Goal: Task Accomplishment & Management: Use online tool/utility

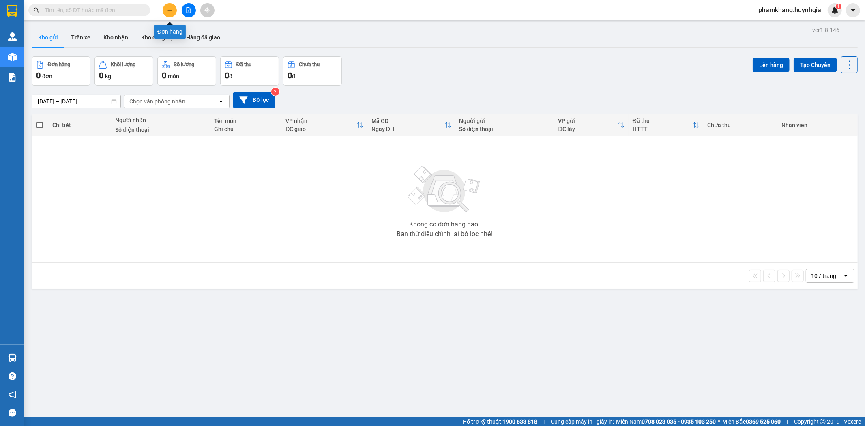
click at [189, 9] on icon "file-add" at bounding box center [189, 10] width 4 height 6
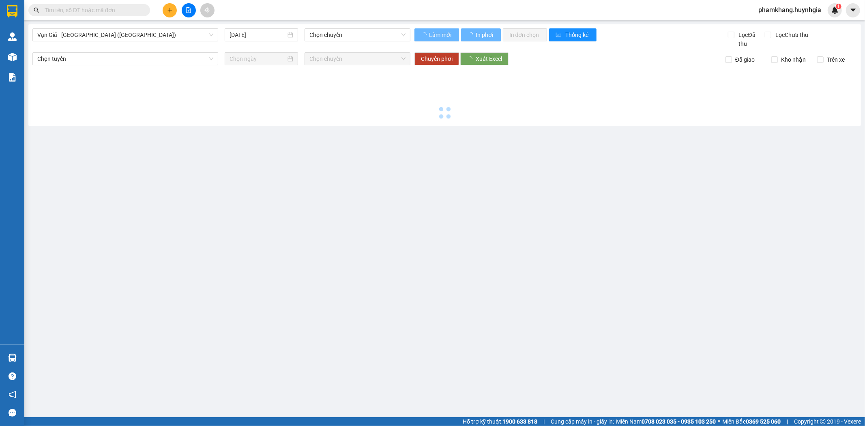
type input "[DATE]"
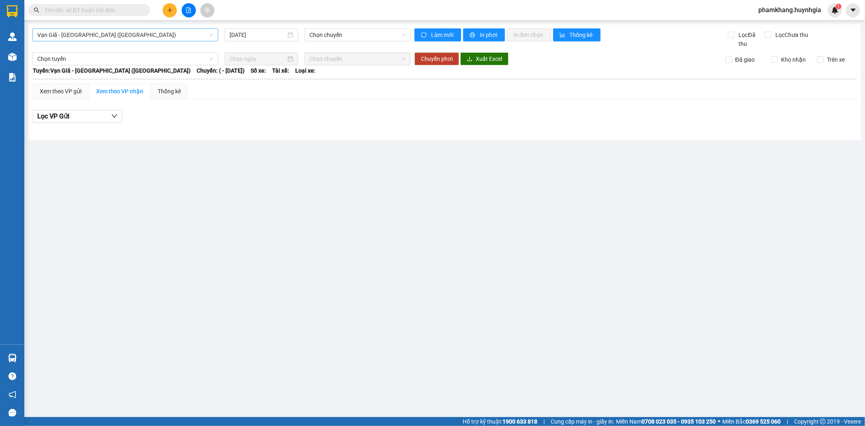
click at [101, 41] on span "Vạn Giã - [GEOGRAPHIC_DATA] ([GEOGRAPHIC_DATA])" at bounding box center [125, 35] width 176 height 12
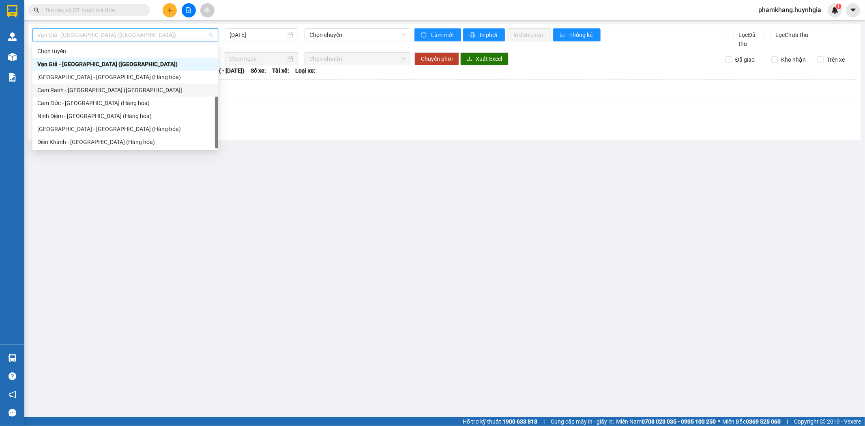
scroll to position [26, 0]
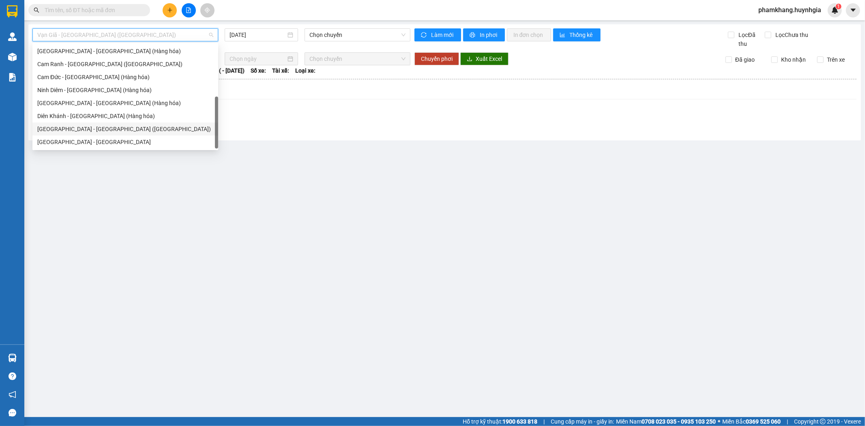
click at [82, 127] on div "[GEOGRAPHIC_DATA] - [GEOGRAPHIC_DATA] ([GEOGRAPHIC_DATA])" at bounding box center [125, 128] width 176 height 9
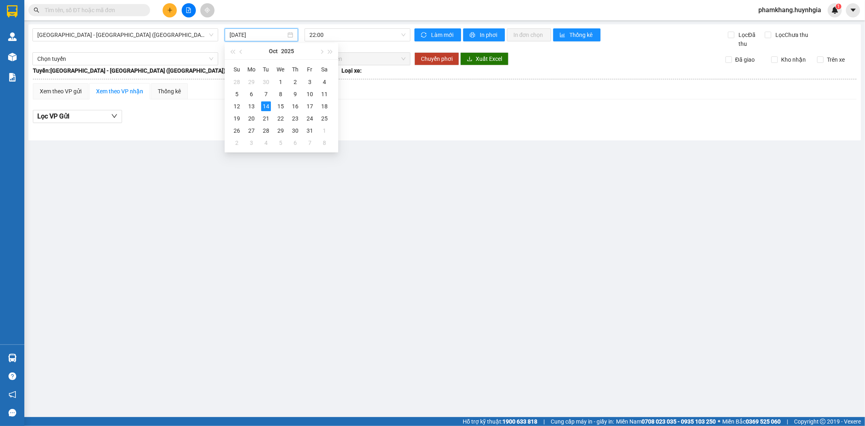
click at [259, 36] on input "[DATE]" at bounding box center [258, 34] width 56 height 9
click at [252, 106] on div "13" at bounding box center [252, 106] width 10 height 10
type input "[DATE]"
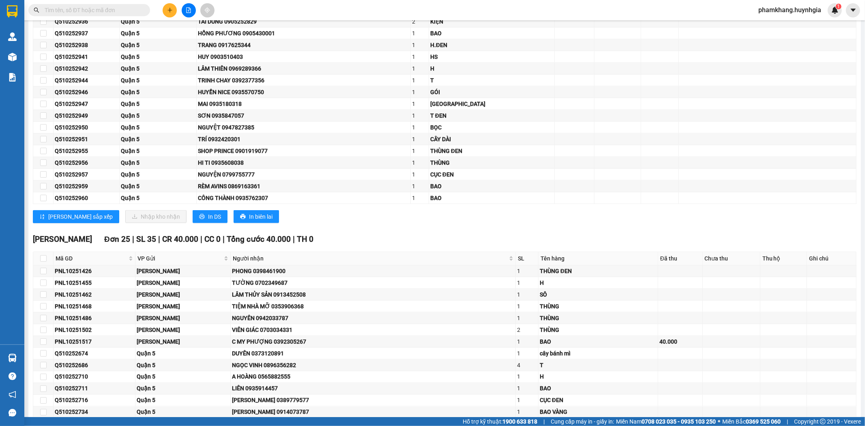
scroll to position [3695, 0]
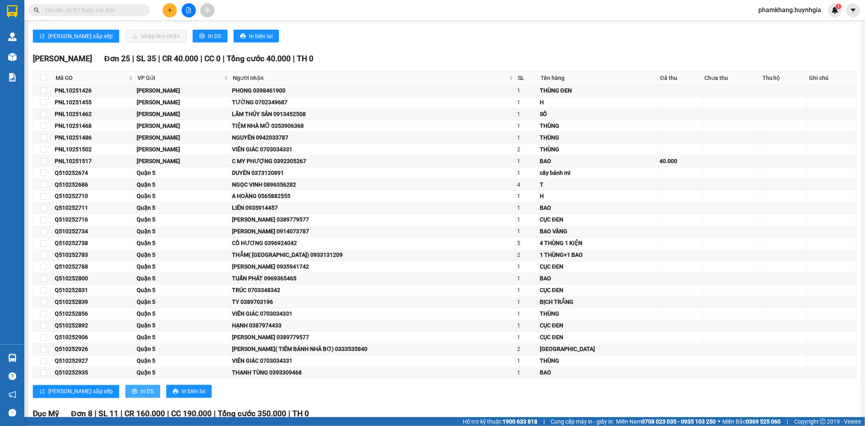
click at [141, 396] on span "In DS" at bounding box center [147, 391] width 13 height 9
click at [718, 188] on td at bounding box center [732, 185] width 58 height 12
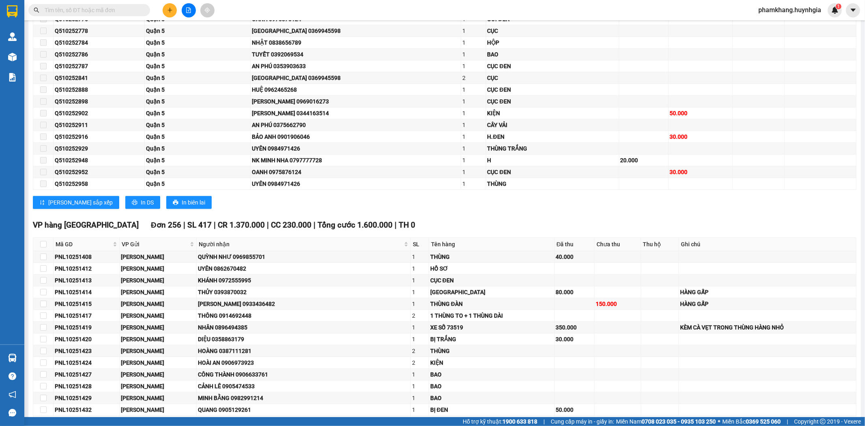
scroll to position [396, 0]
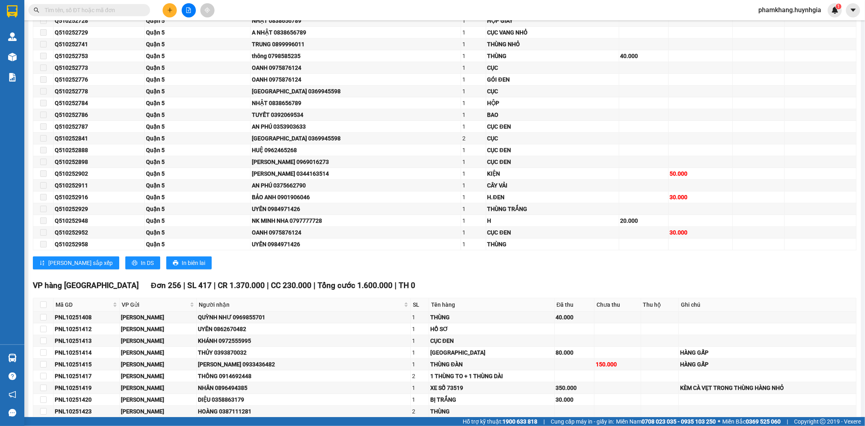
click at [47, 305] on th at bounding box center [43, 304] width 20 height 13
click at [44, 305] on input "checkbox" at bounding box center [43, 304] width 6 height 6
checkbox input "true"
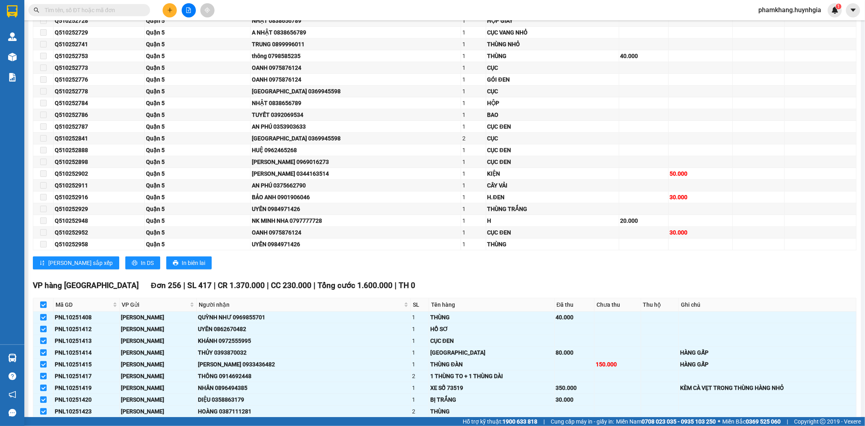
checkbox input "true"
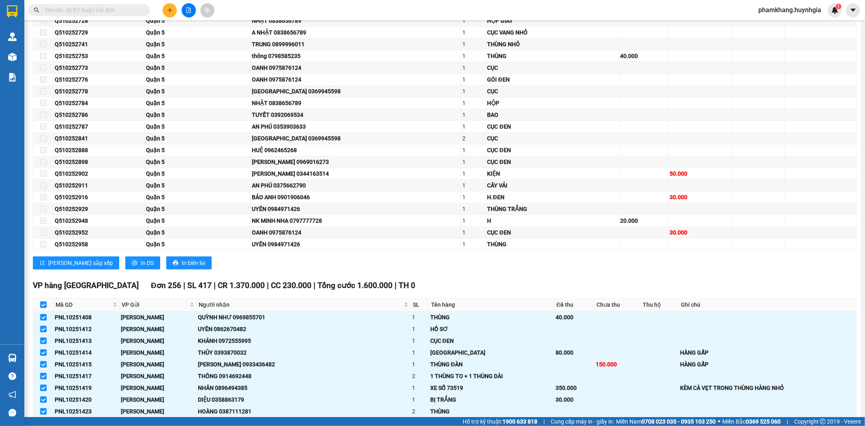
checkbox input "true"
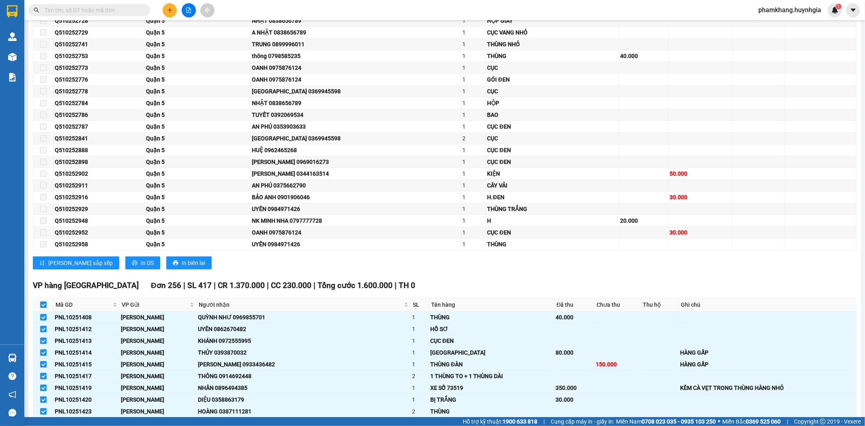
checkbox input "true"
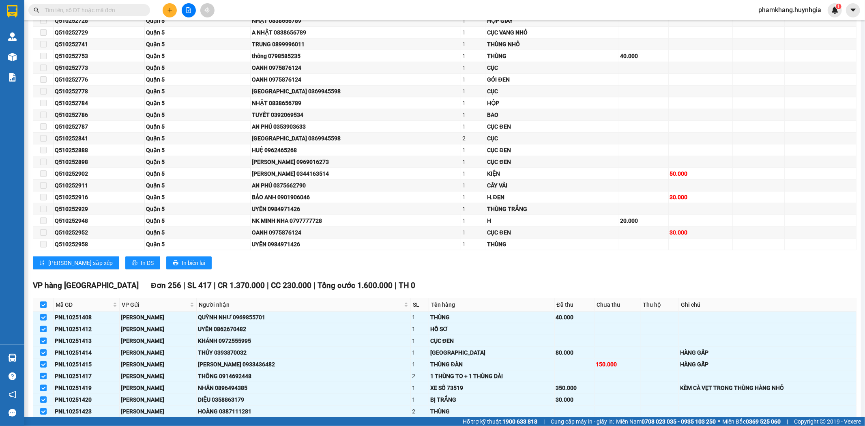
checkbox input "true"
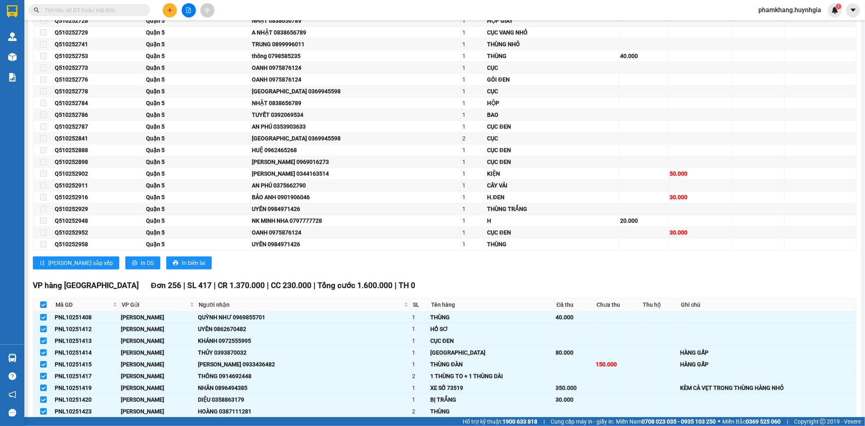
checkbox input "true"
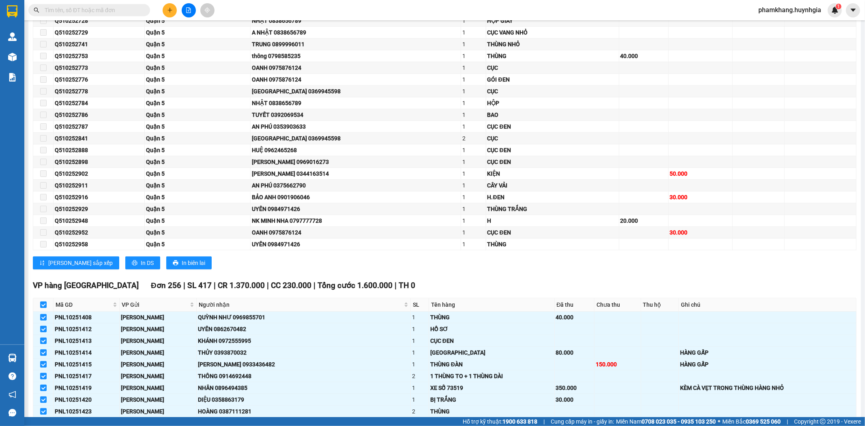
checkbox input "true"
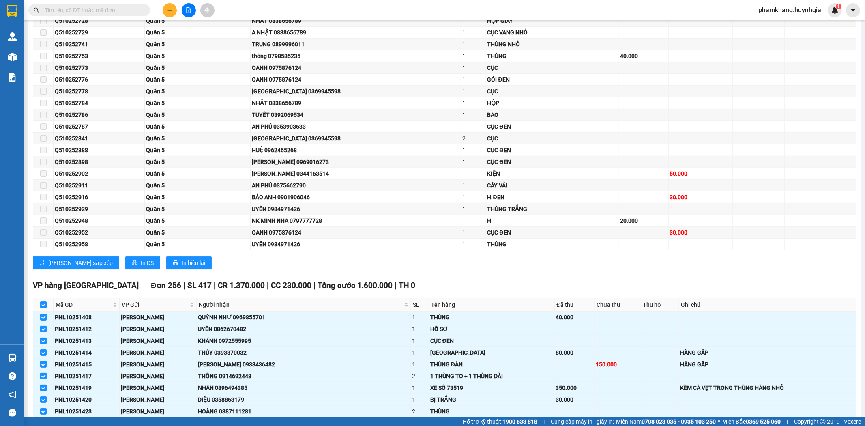
checkbox input "true"
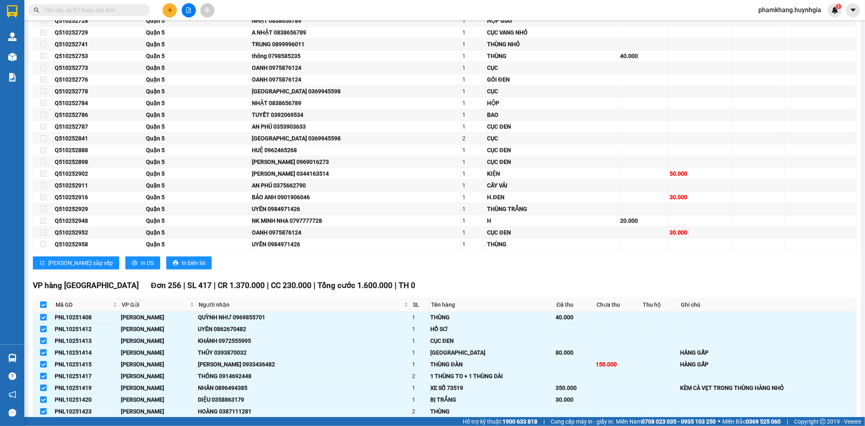
checkbox input "true"
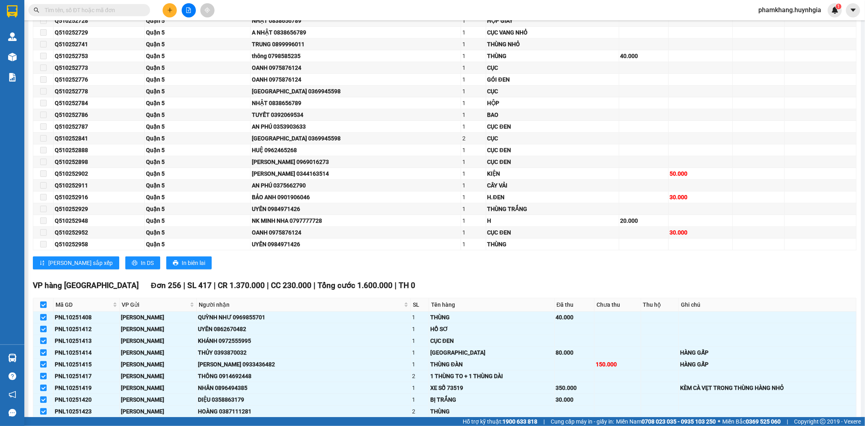
checkbox input "true"
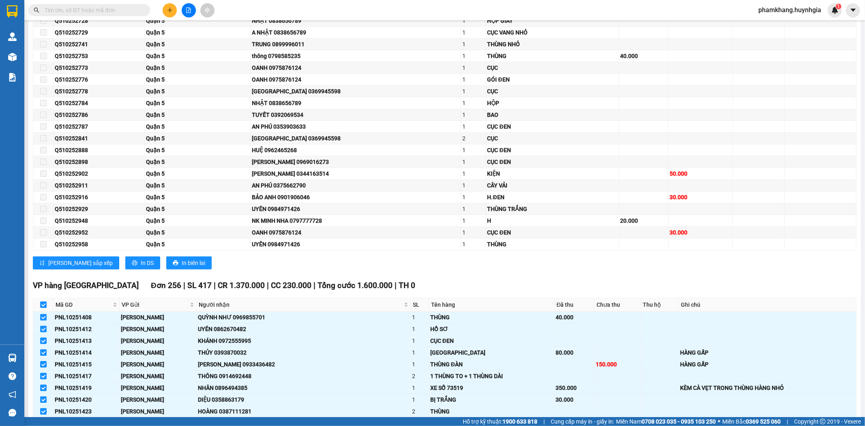
checkbox input "true"
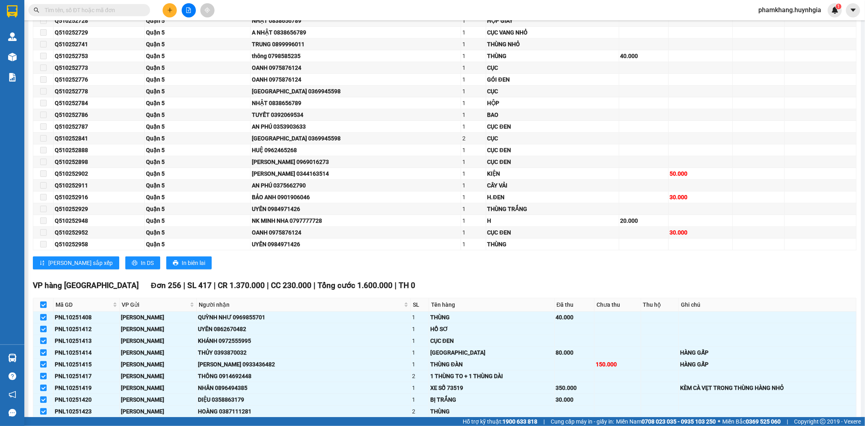
checkbox input "true"
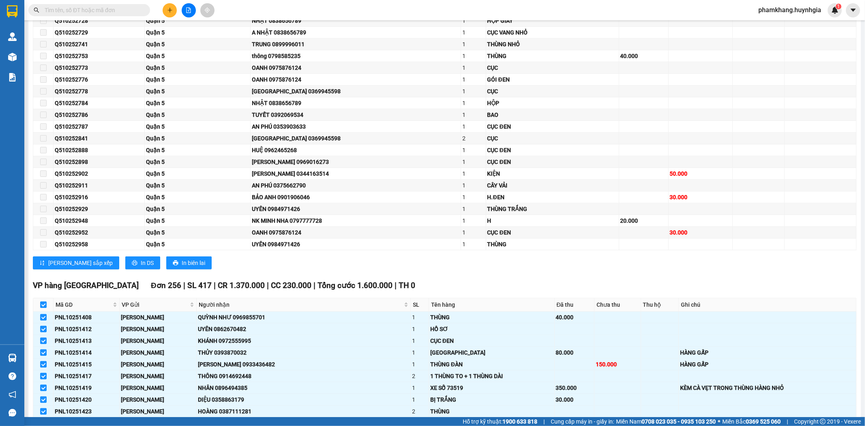
checkbox input "true"
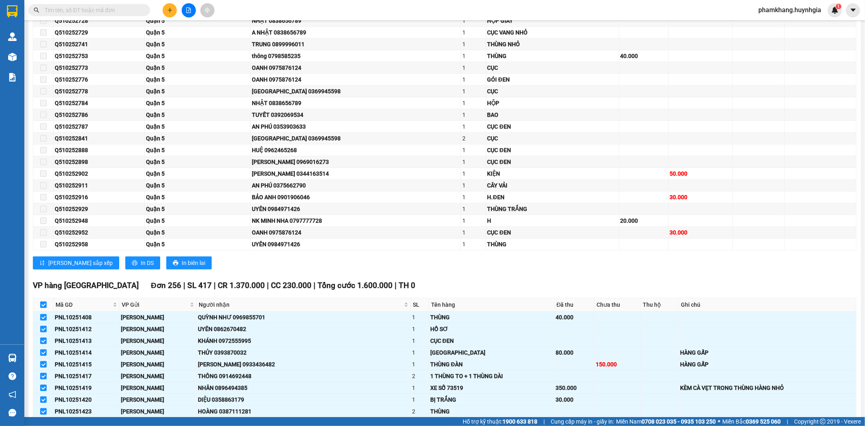
checkbox input "true"
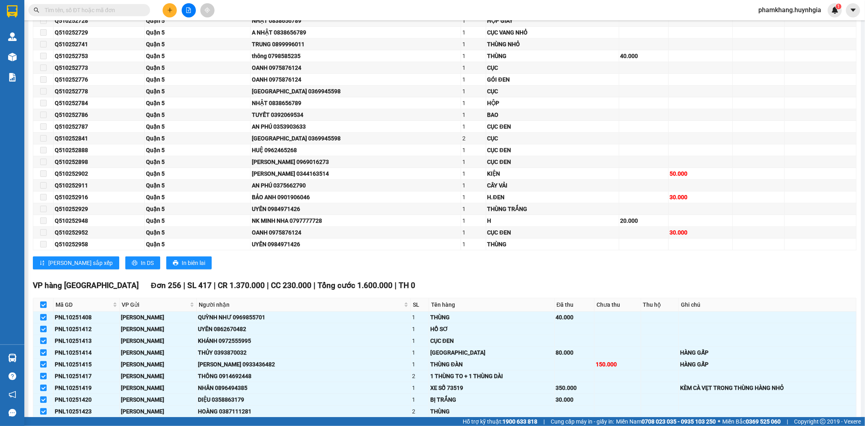
checkbox input "true"
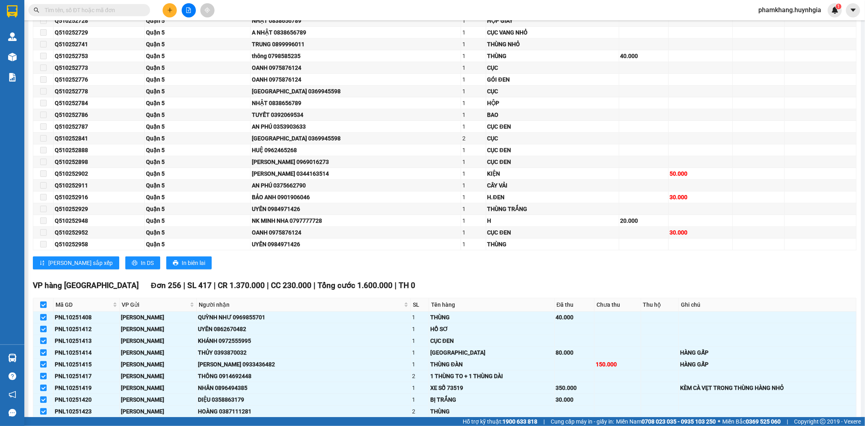
checkbox input "true"
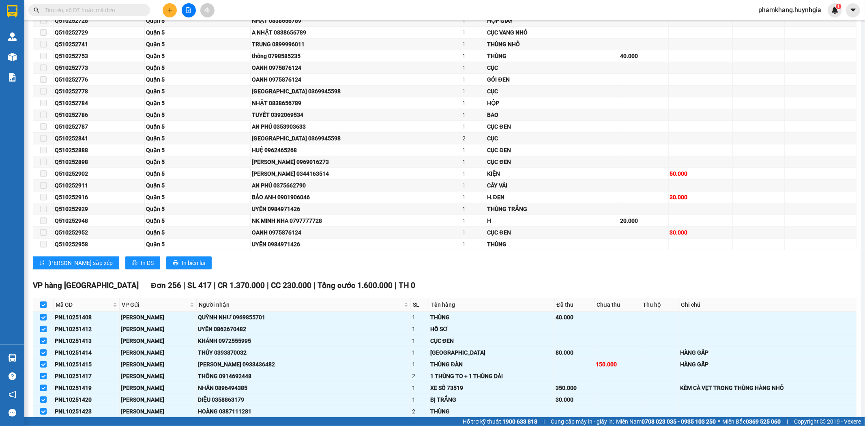
checkbox input "true"
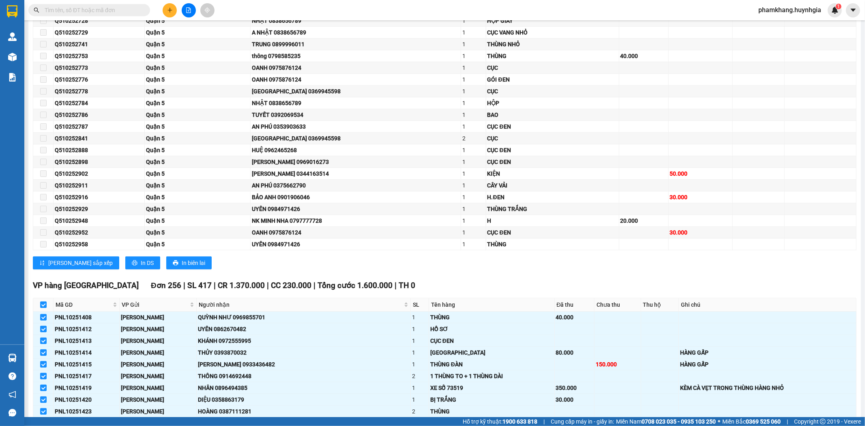
checkbox input "true"
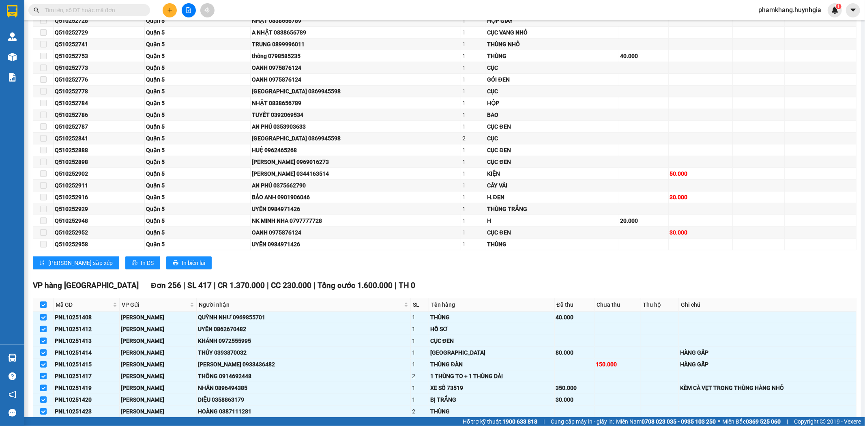
checkbox input "true"
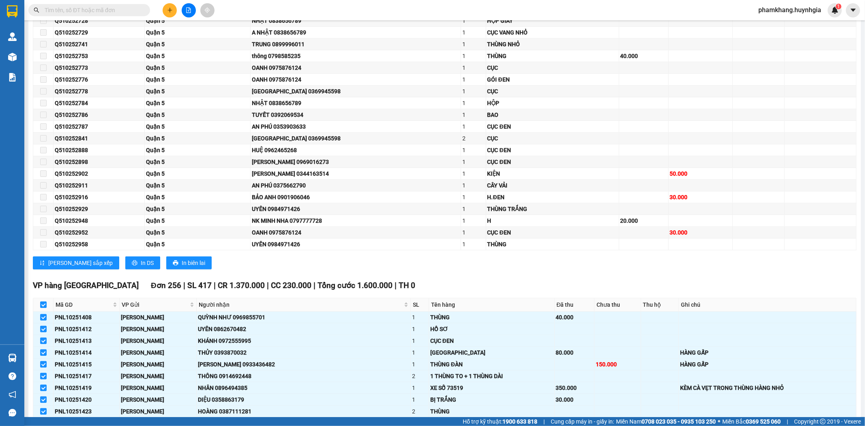
checkbox input "true"
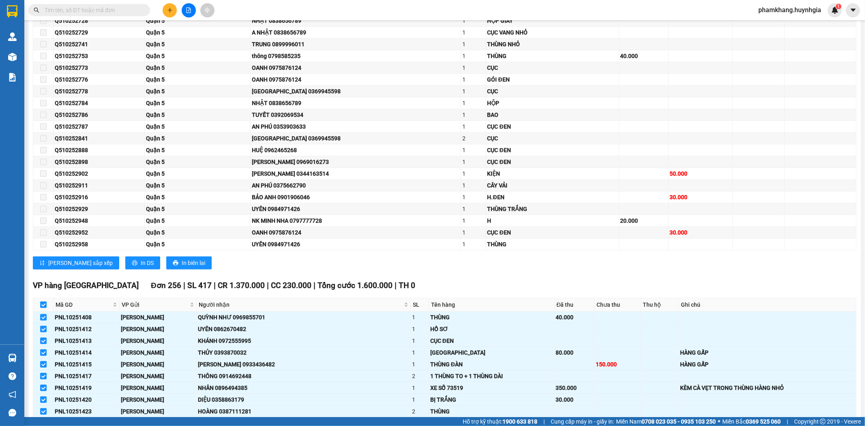
checkbox input "true"
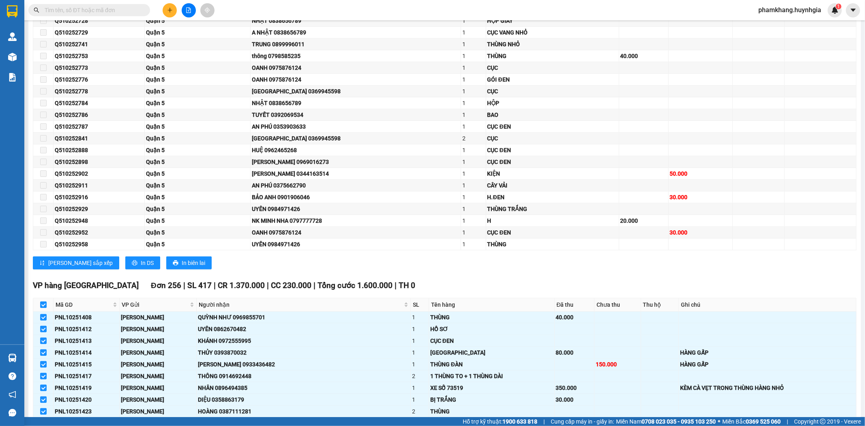
checkbox input "true"
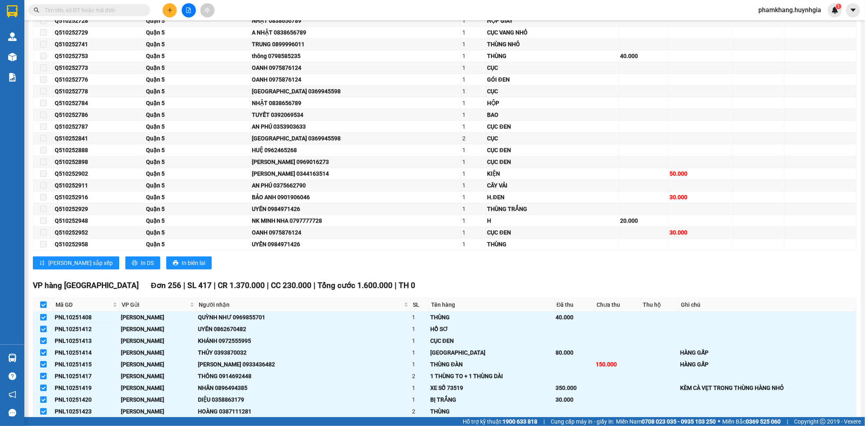
checkbox input "true"
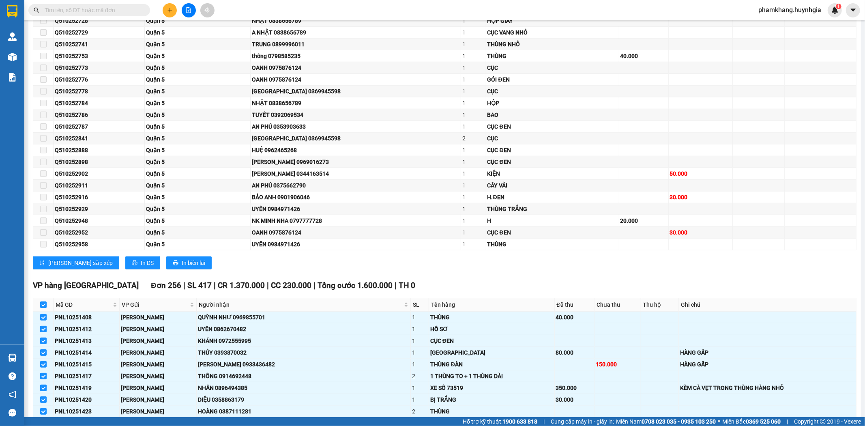
checkbox input "true"
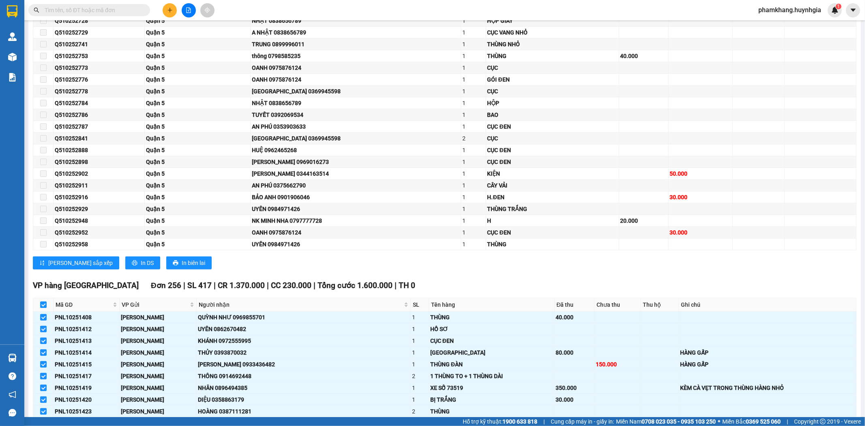
checkbox input "true"
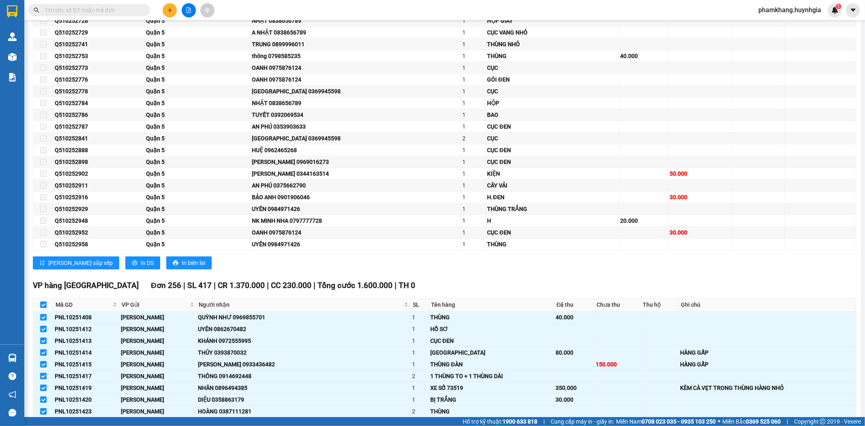
checkbox input "true"
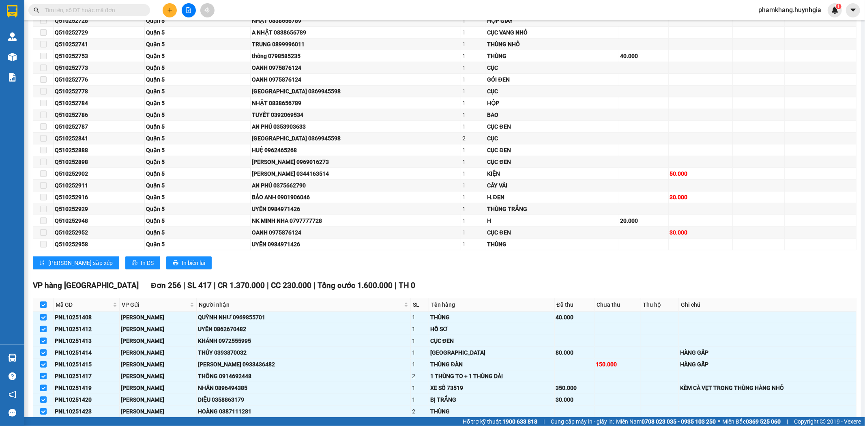
checkbox input "true"
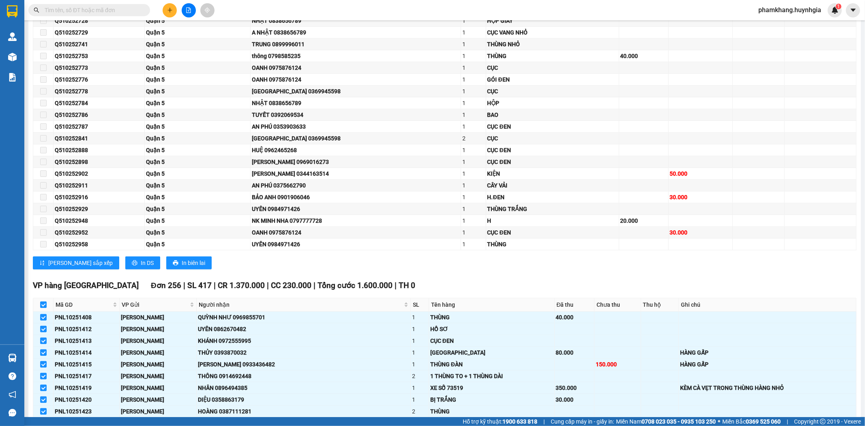
checkbox input "true"
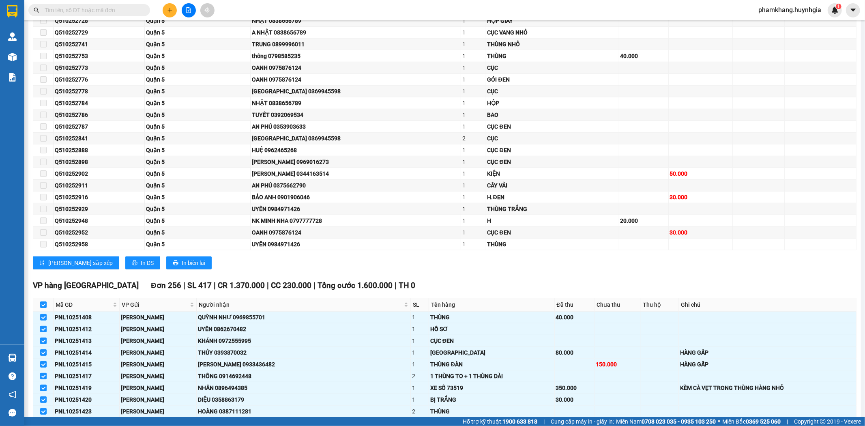
checkbox input "true"
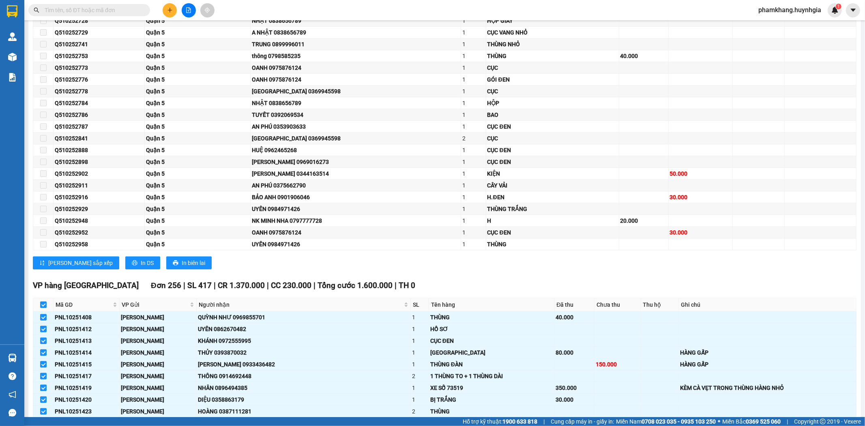
checkbox input "true"
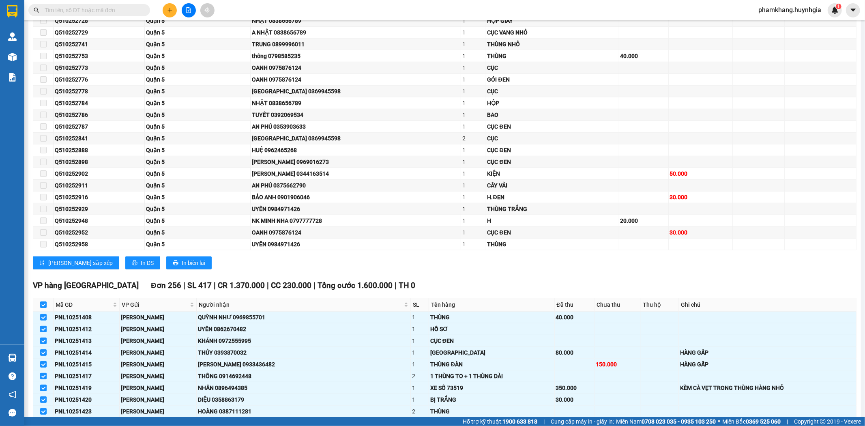
checkbox input "true"
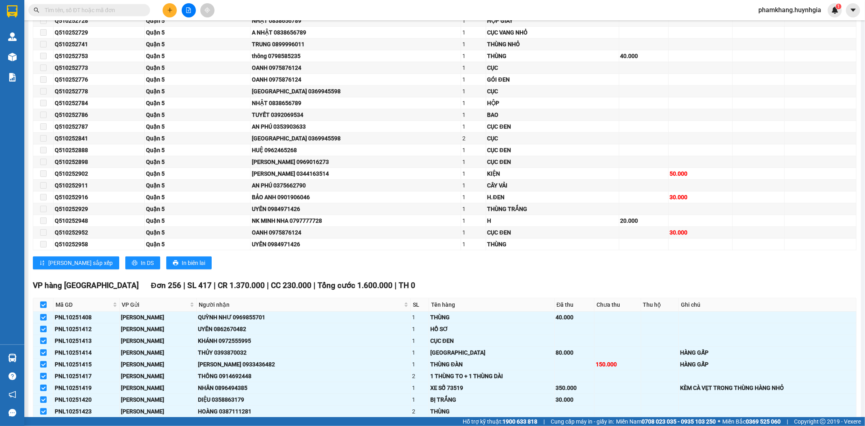
checkbox input "true"
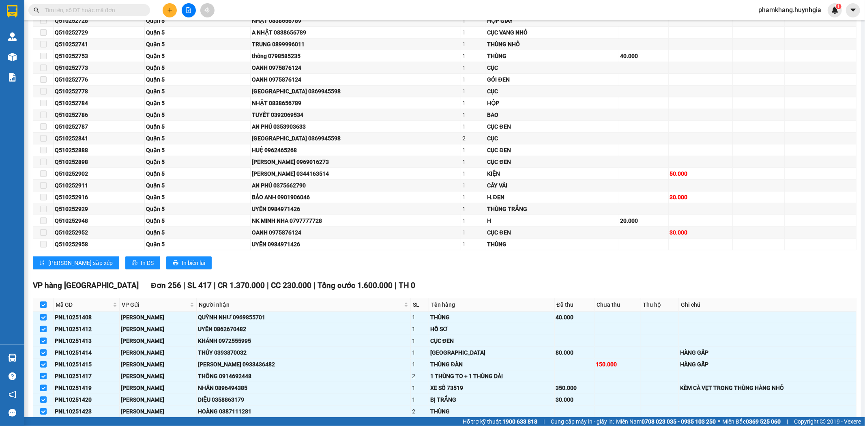
checkbox input "true"
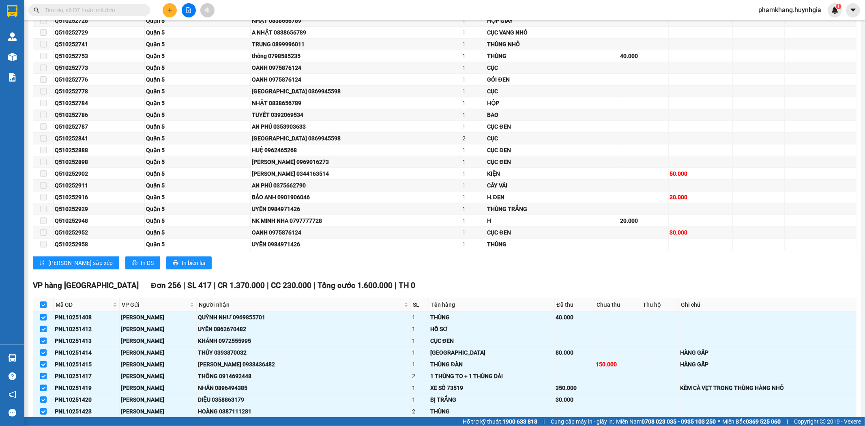
checkbox input "true"
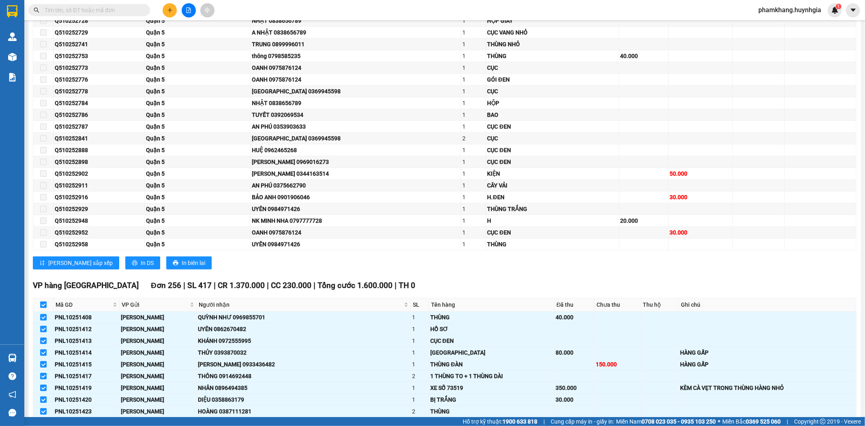
checkbox input "true"
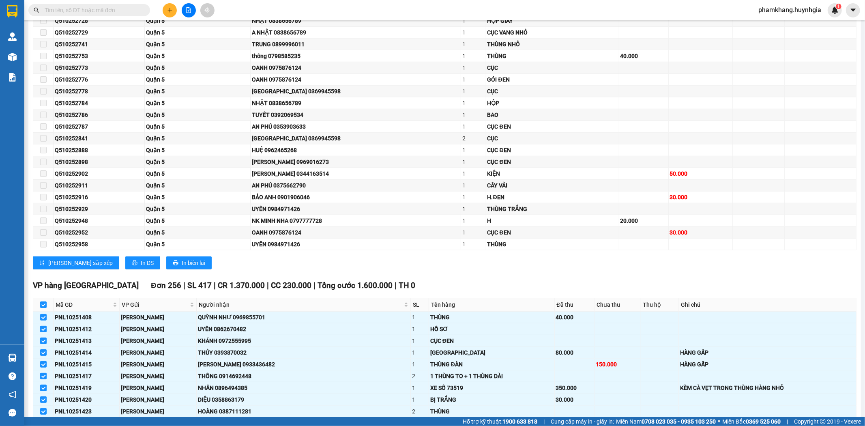
checkbox input "true"
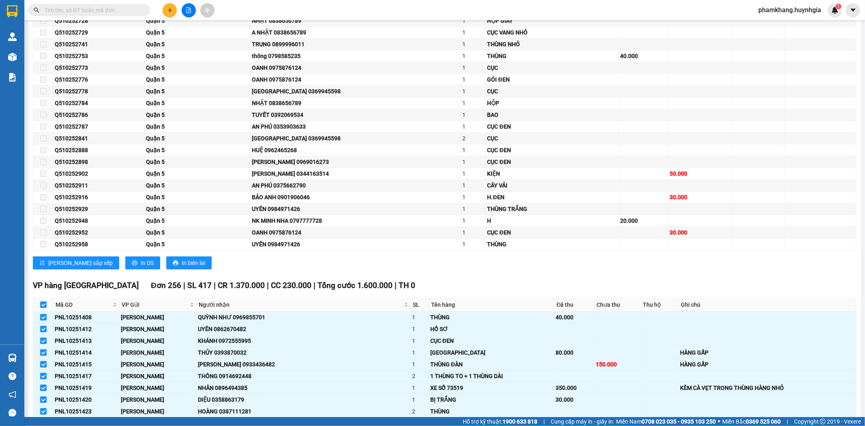
checkbox input "true"
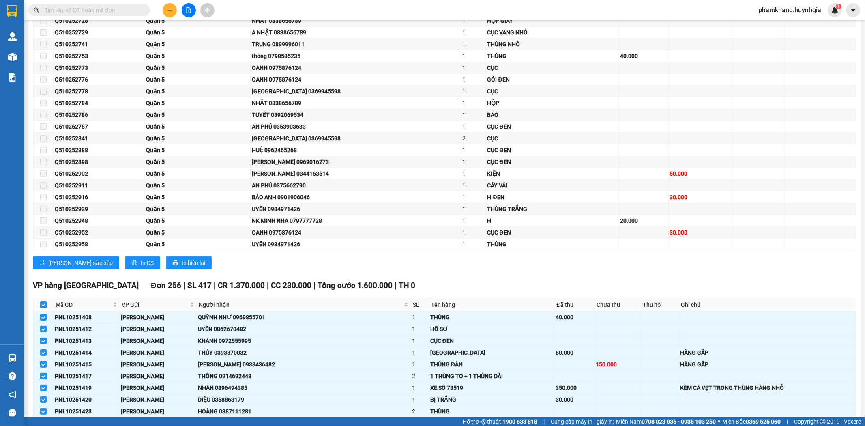
checkbox input "true"
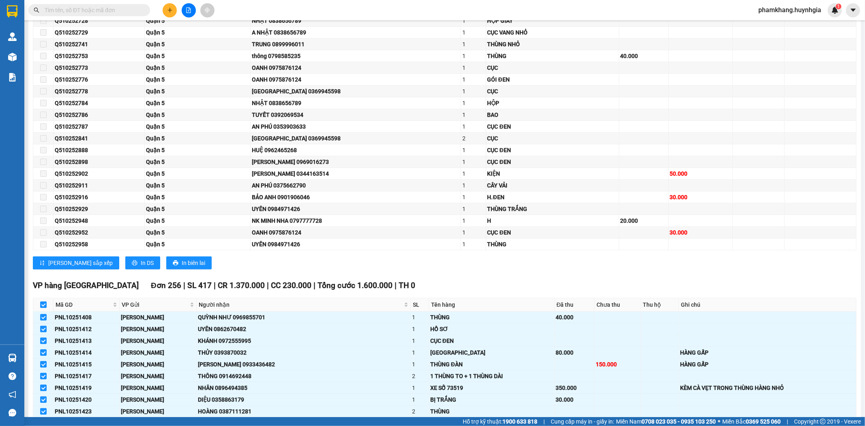
checkbox input "true"
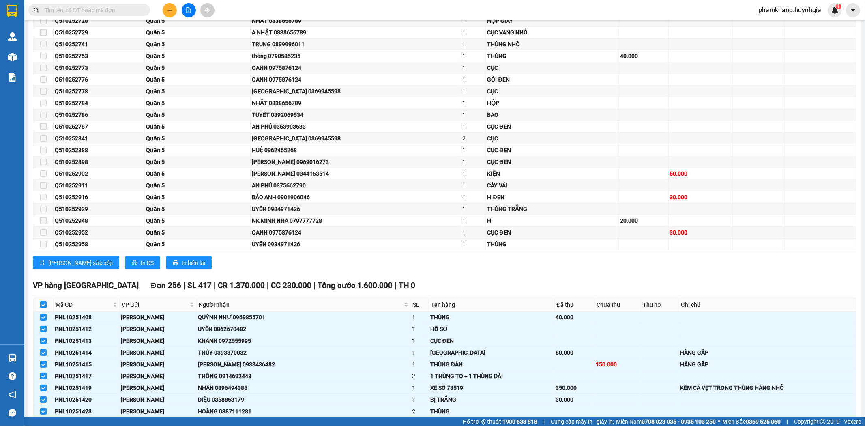
checkbox input "true"
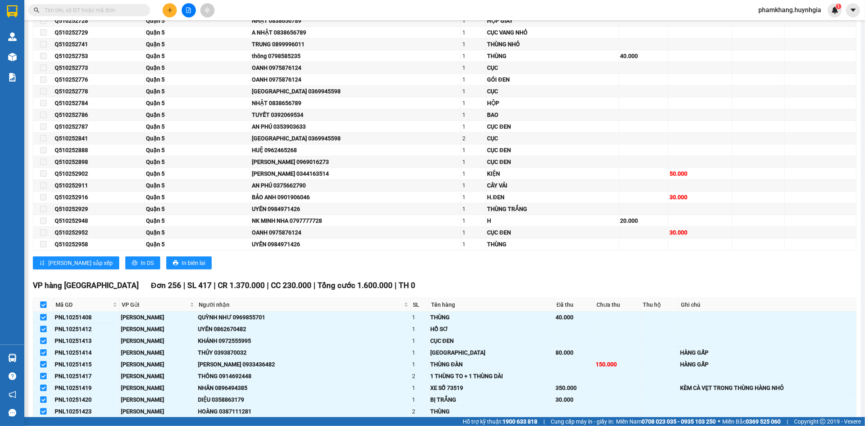
checkbox input "true"
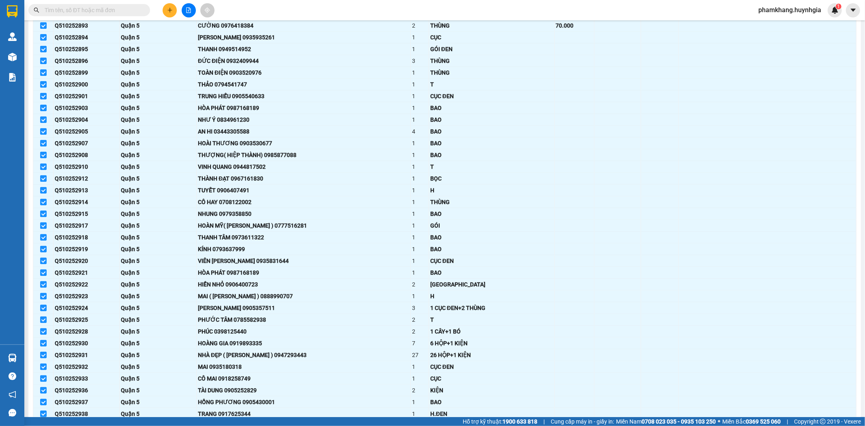
scroll to position [3453, 0]
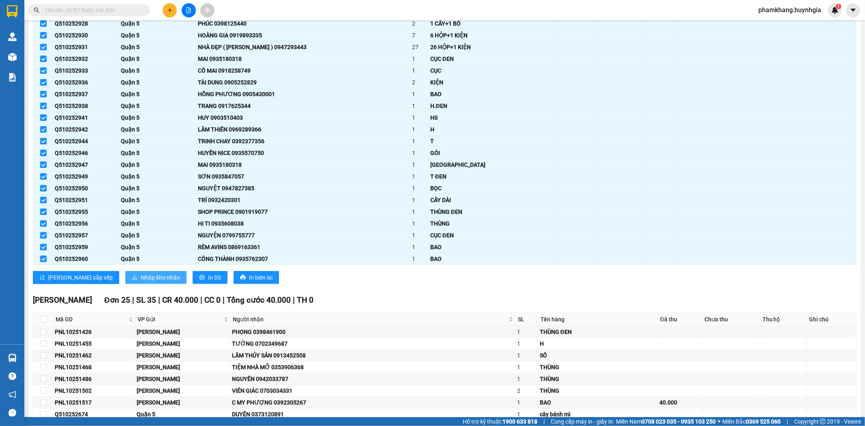
drag, startPoint x: 108, startPoint y: 285, endPoint x: 148, endPoint y: 268, distance: 43.1
click at [141, 282] on span "Nhập kho nhận" at bounding box center [160, 277] width 39 height 9
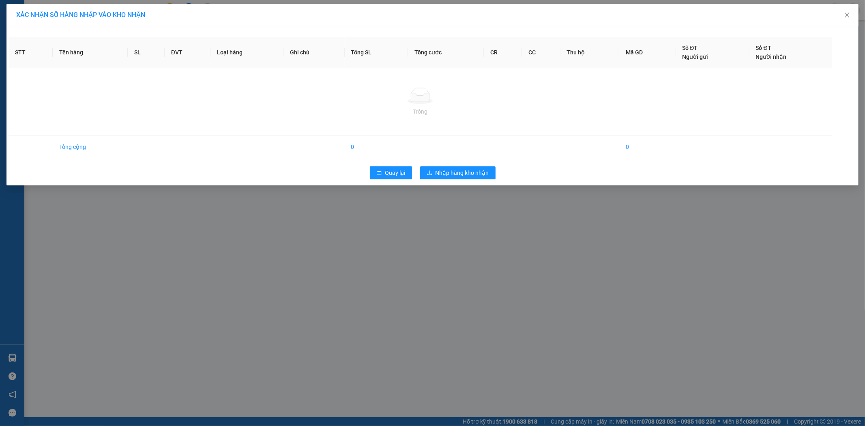
click at [478, 114] on div "Trống" at bounding box center [420, 111] width 811 height 9
click at [380, 170] on icon "rollback" at bounding box center [379, 173] width 6 height 6
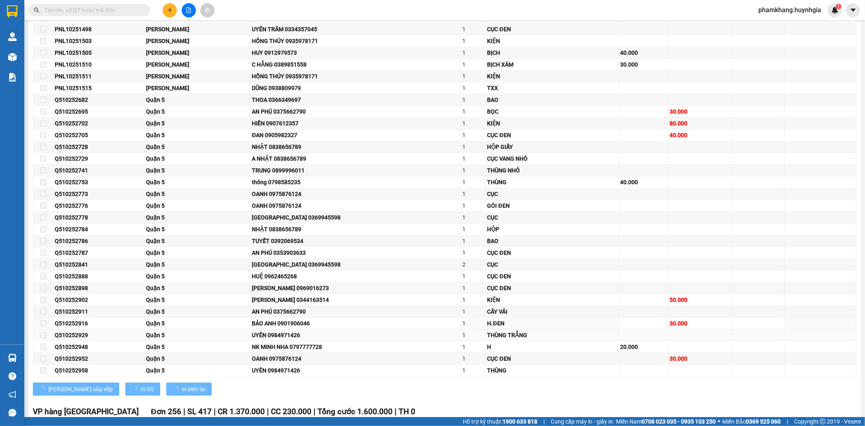
scroll to position [360, 0]
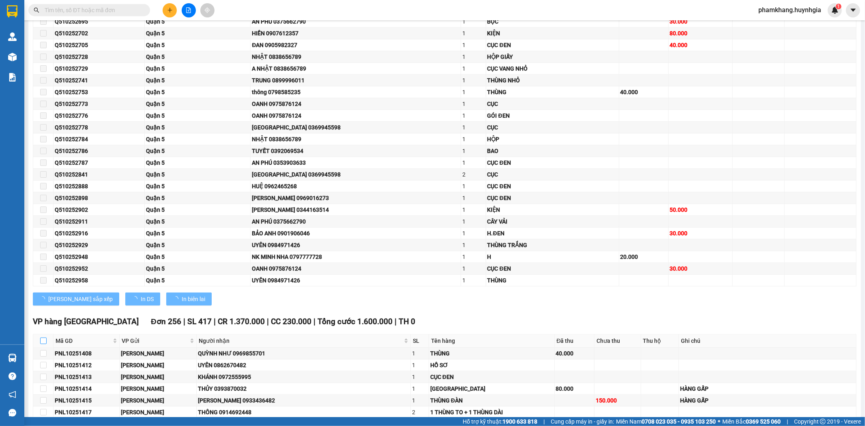
click at [39, 339] on th at bounding box center [43, 340] width 20 height 13
click at [41, 339] on input "checkbox" at bounding box center [43, 340] width 6 height 6
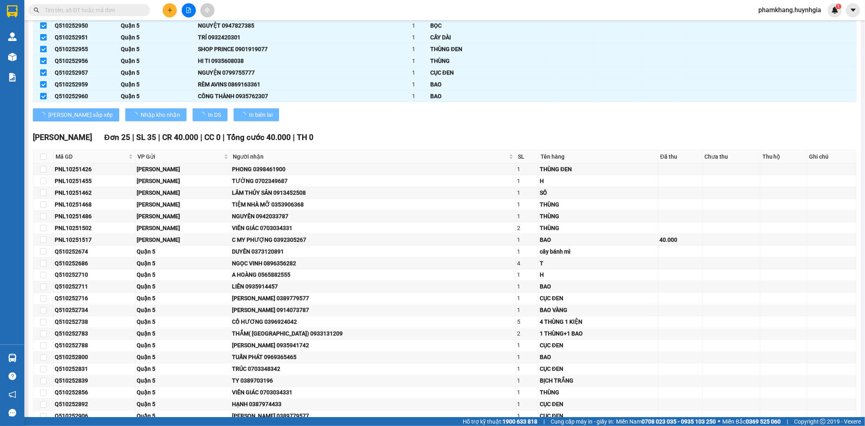
scroll to position [3586, 0]
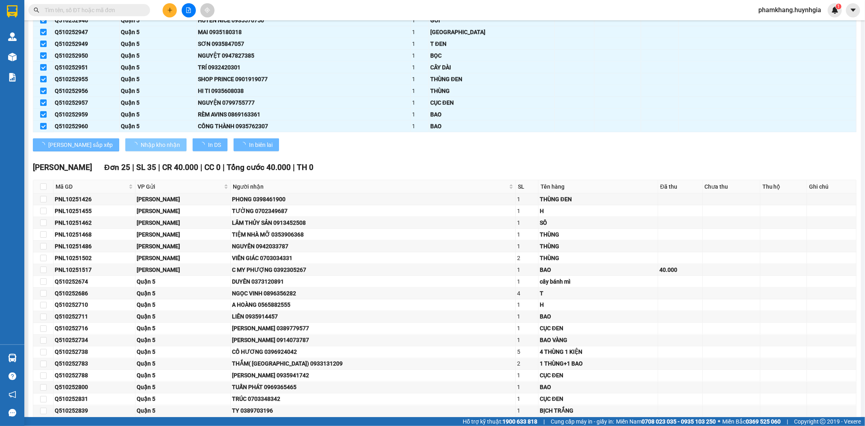
click at [141, 149] on span "Nhập kho nhận" at bounding box center [160, 144] width 39 height 9
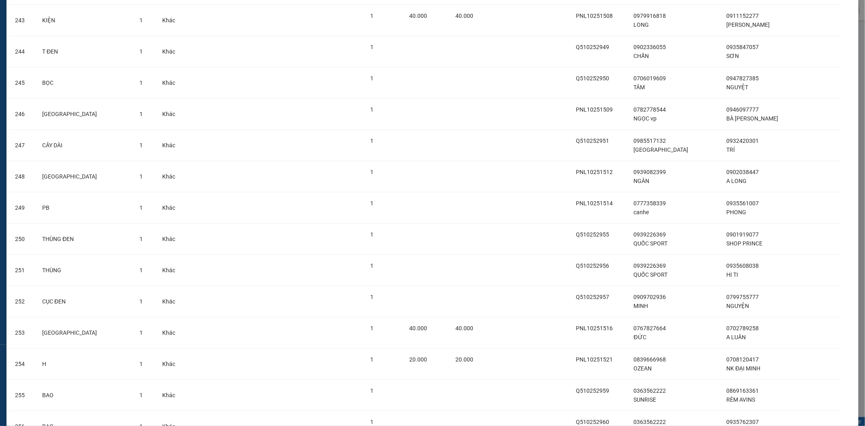
scroll to position [7700, 0]
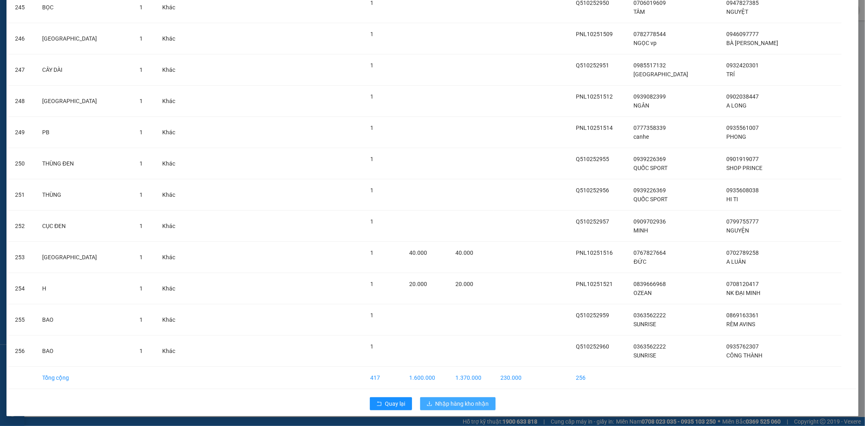
click at [450, 407] on span "Nhập hàng kho nhận" at bounding box center [463, 403] width 54 height 9
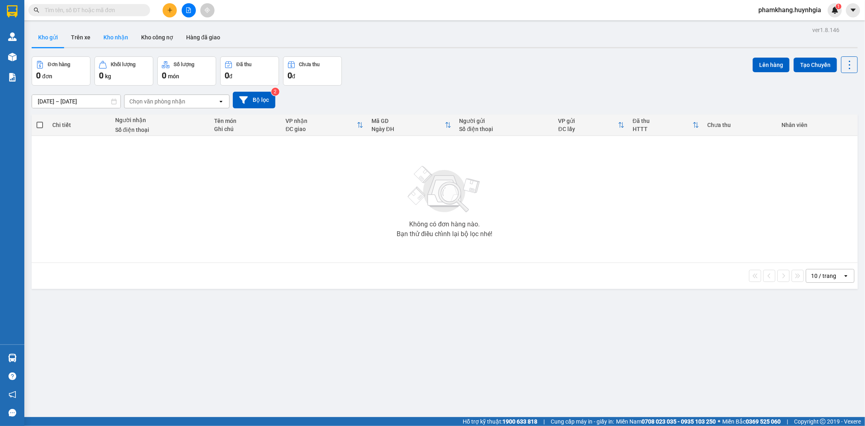
click at [115, 39] on button "Kho nhận" at bounding box center [116, 37] width 38 height 19
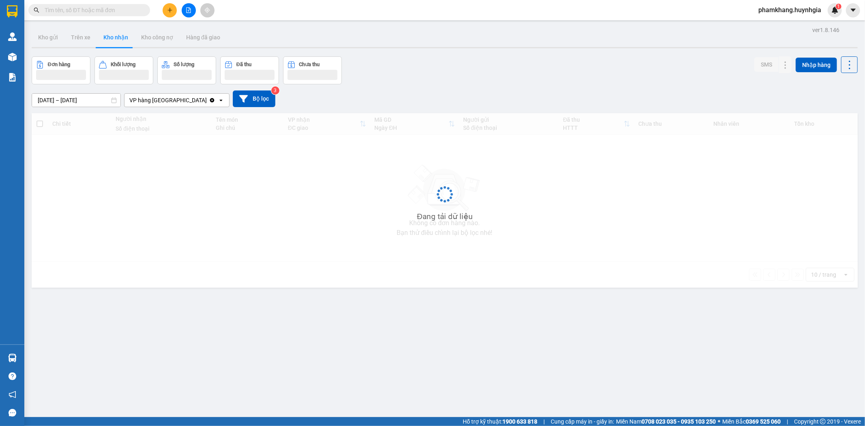
click at [92, 104] on div "ver 1.8.146 Kho gửi Trên xe Kho nhận Kho công nợ Hàng đã giao Đơn hàng Khối lượ…" at bounding box center [444, 237] width 832 height 426
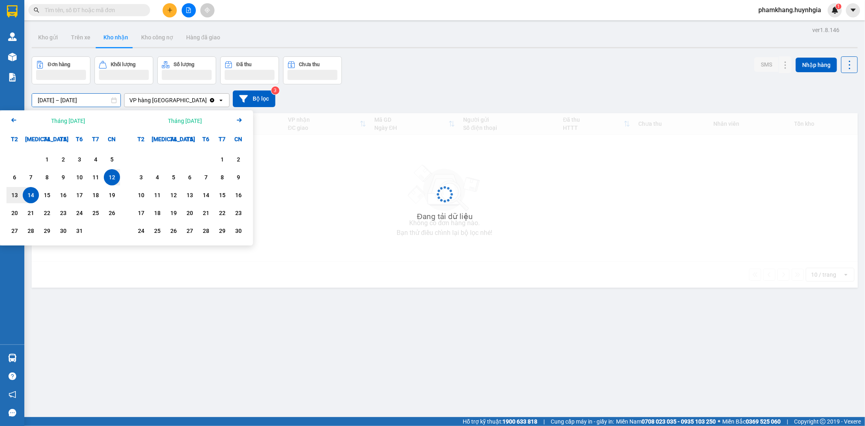
click at [30, 199] on div "14" at bounding box center [30, 195] width 11 height 10
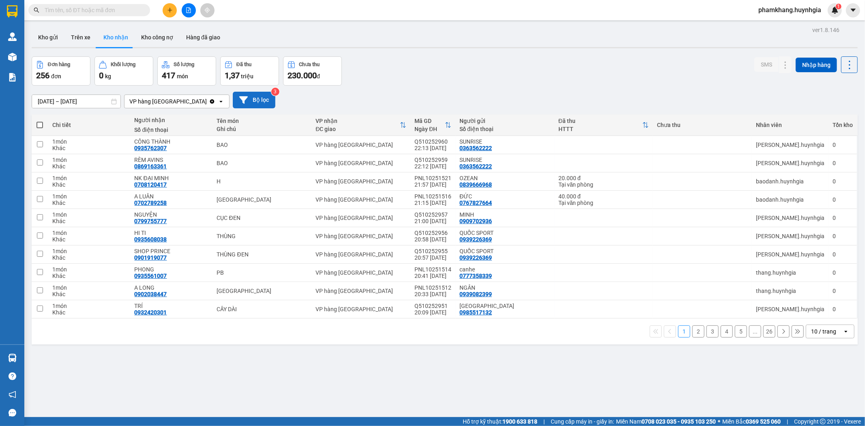
click at [261, 103] on button "Bộ lọc" at bounding box center [254, 100] width 43 height 17
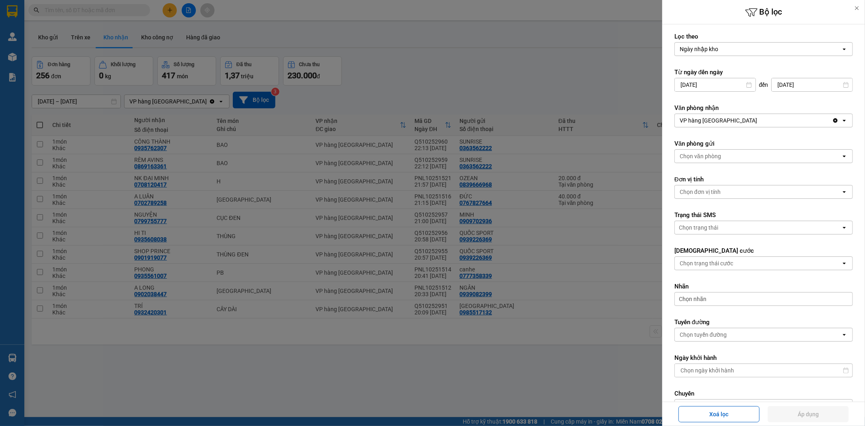
click at [507, 101] on div at bounding box center [432, 213] width 865 height 426
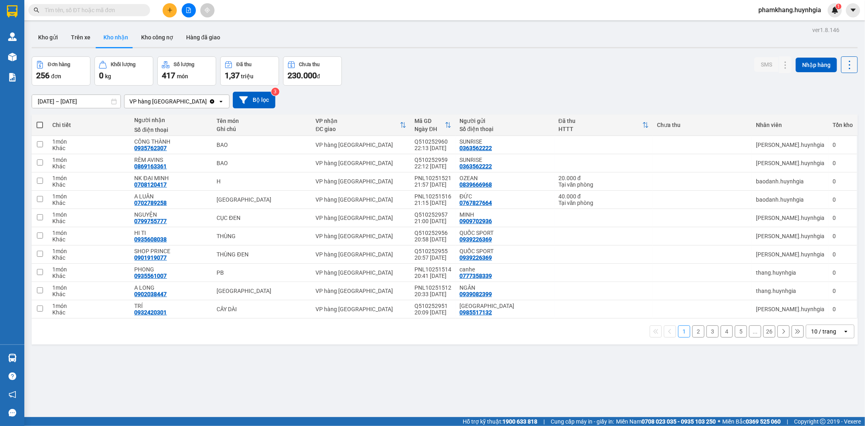
drag, startPoint x: 834, startPoint y: 57, endPoint x: 844, endPoint y: 69, distance: 15.8
click at [835, 59] on div "SMS Nhập hàng" at bounding box center [805, 64] width 103 height 17
click at [844, 69] on icon at bounding box center [849, 64] width 11 height 11
click at [815, 90] on div "Menu" at bounding box center [810, 87] width 12 height 8
click at [62, 12] on input "text" at bounding box center [93, 10] width 96 height 9
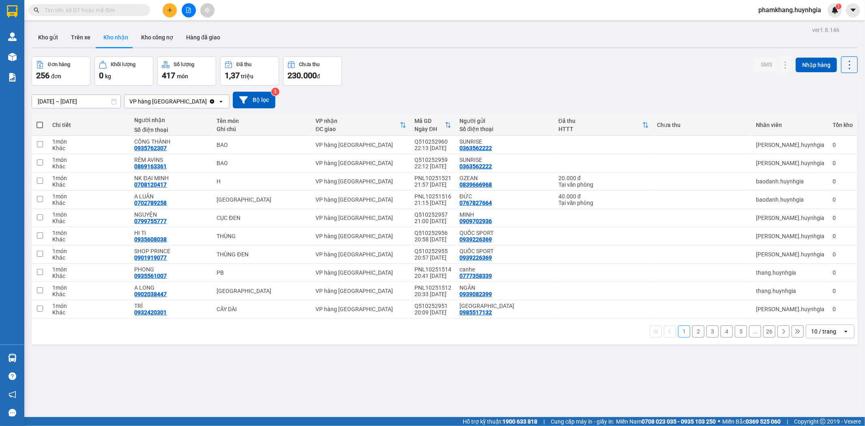
click at [62, 12] on input "text" at bounding box center [93, 10] width 96 height 9
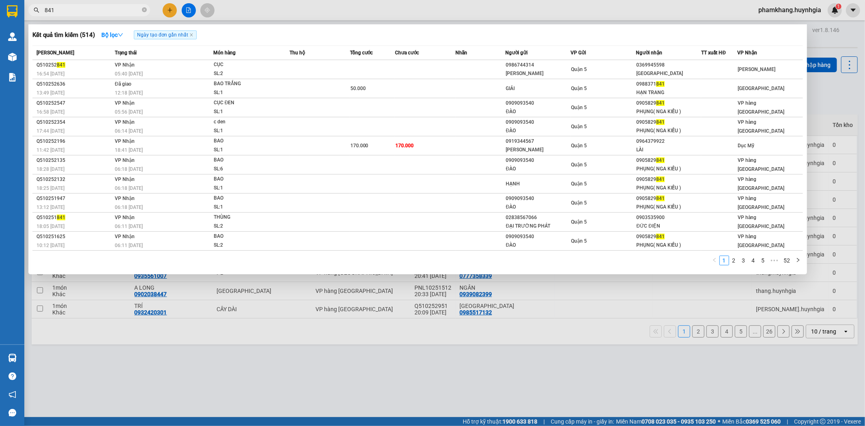
click at [86, 13] on input "841" at bounding box center [93, 10] width 96 height 9
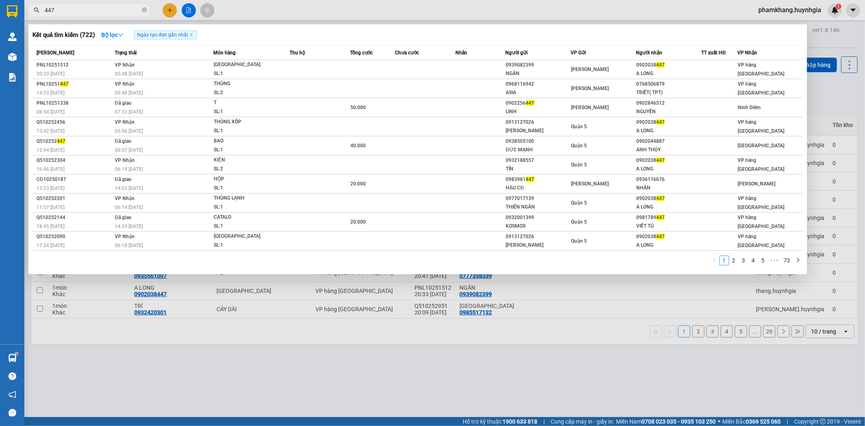
click at [415, 324] on div at bounding box center [432, 213] width 865 height 426
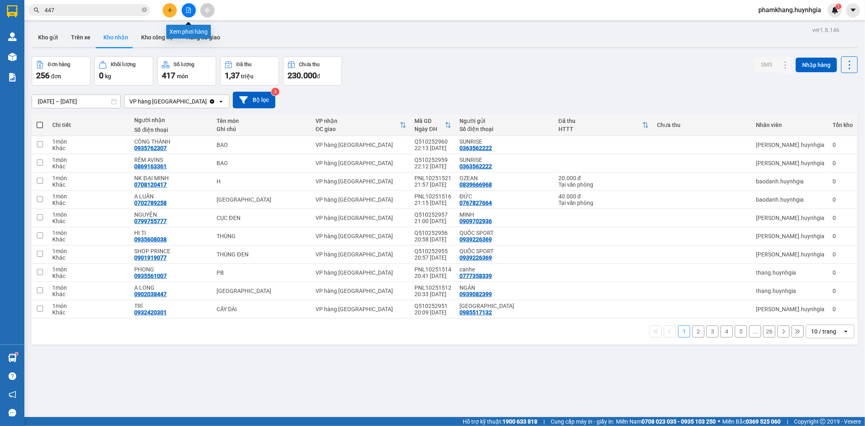
click at [191, 5] on button at bounding box center [189, 10] width 14 height 14
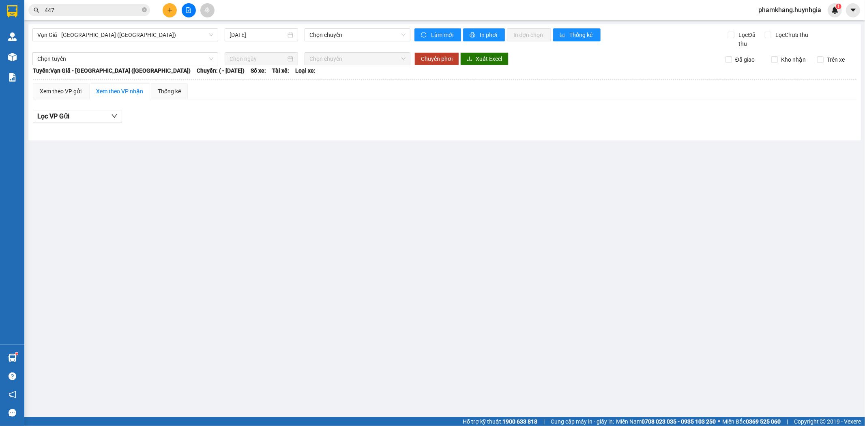
drag, startPoint x: 200, startPoint y: 46, endPoint x: 193, endPoint y: 46, distance: 6.5
click at [196, 46] on div "Vạn Giã - [GEOGRAPHIC_DATA] (Hàng hóa) [DATE] Chọn chuyến" at bounding box center [221, 38] width 378 height 20
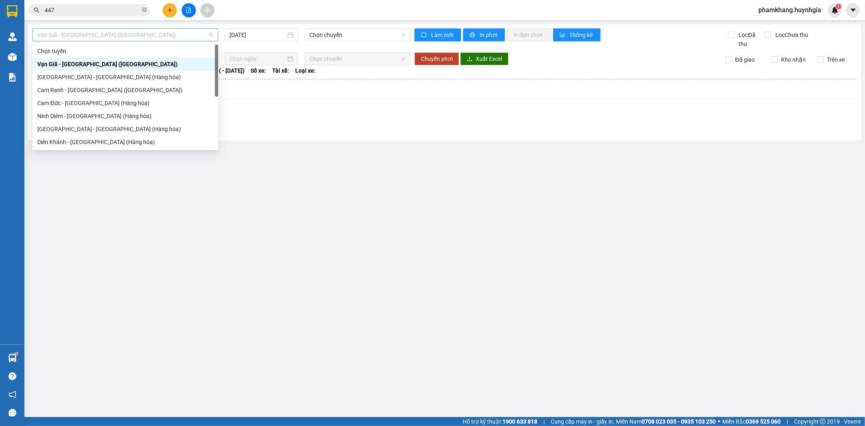
click at [185, 32] on span "Vạn Giã - [GEOGRAPHIC_DATA] ([GEOGRAPHIC_DATA])" at bounding box center [125, 35] width 176 height 12
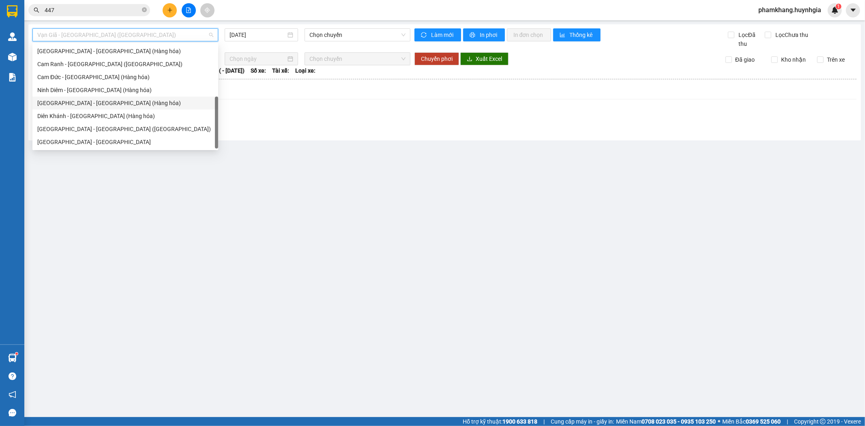
click at [120, 104] on div "[GEOGRAPHIC_DATA] - [GEOGRAPHIC_DATA] (Hàng hóa)" at bounding box center [125, 103] width 176 height 9
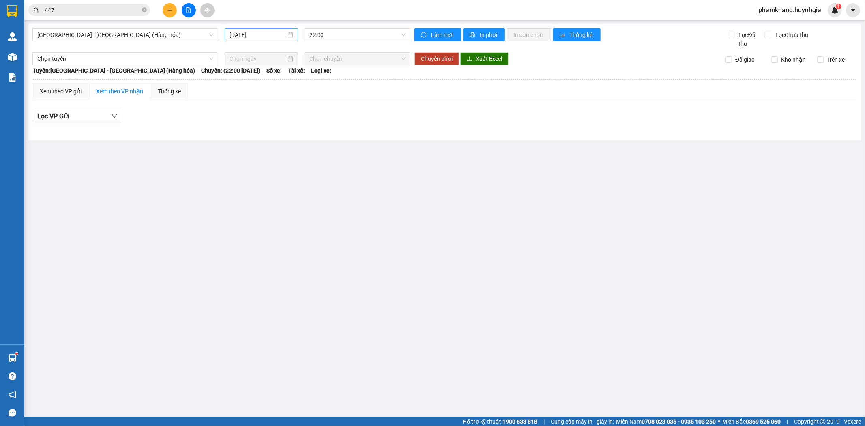
click at [271, 39] on div "[DATE]" at bounding box center [261, 34] width 73 height 13
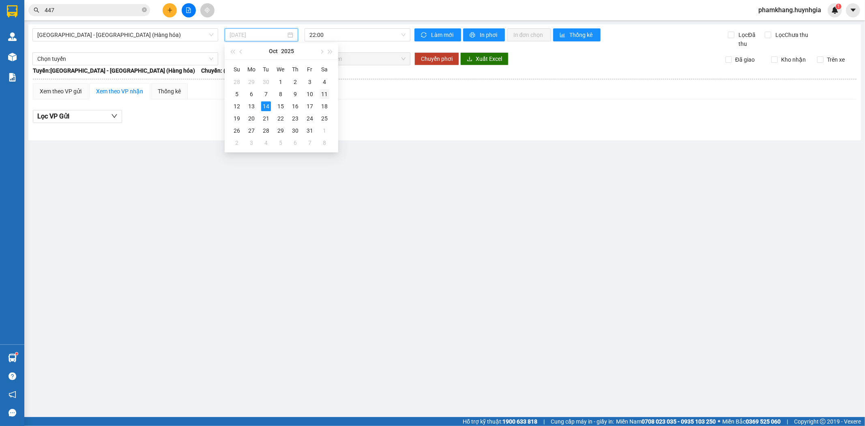
click at [325, 96] on div "11" at bounding box center [325, 94] width 10 height 10
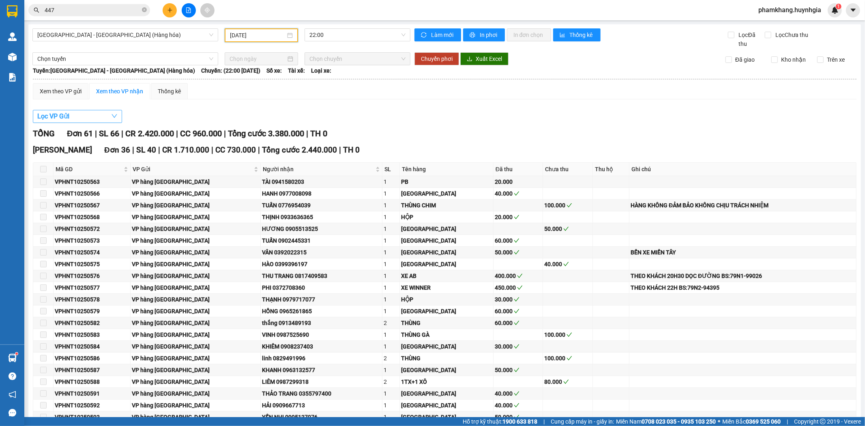
drag, startPoint x: 90, startPoint y: 115, endPoint x: 97, endPoint y: 128, distance: 14.5
click at [90, 115] on button "Lọc VP Gửi" at bounding box center [77, 116] width 89 height 13
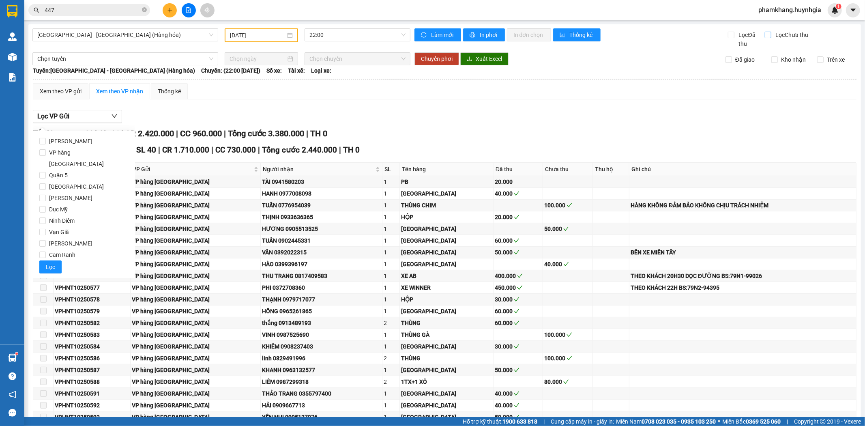
click at [766, 33] on input "Lọc Chưa thu" at bounding box center [769, 35] width 8 height 6
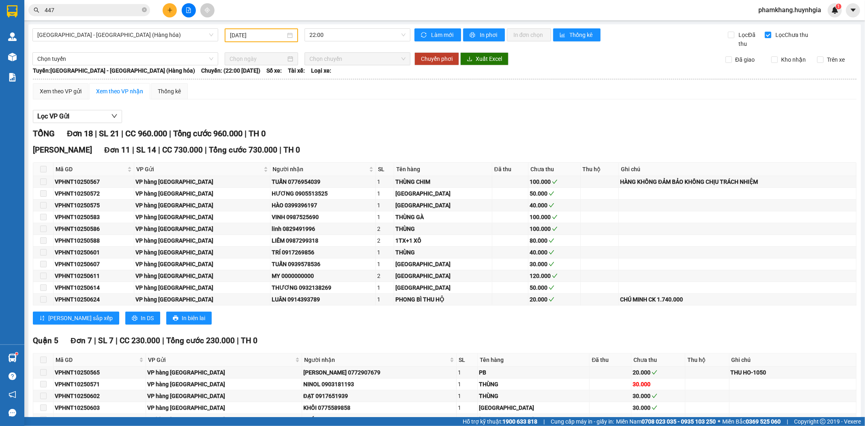
click at [345, 136] on div "TỔNG Đơn 18 | SL 21 | CC 960.000 | Tổng cước 960.000 | TH 0" at bounding box center [445, 133] width 824 height 13
click at [765, 35] on input "Lọc Chưa thu" at bounding box center [769, 35] width 8 height 6
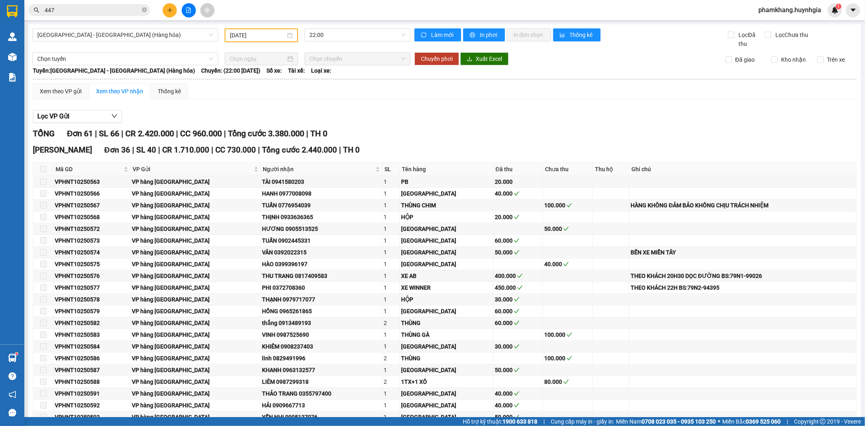
click at [278, 34] on input "[DATE]" at bounding box center [258, 35] width 56 height 9
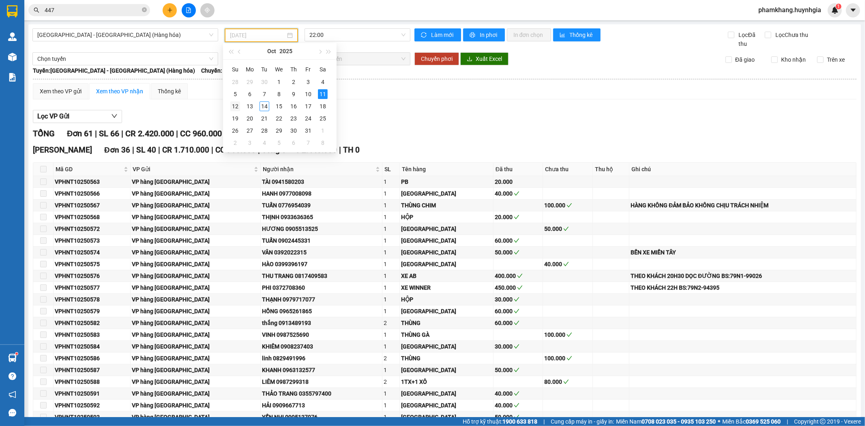
click at [239, 107] on div "12" at bounding box center [235, 106] width 10 height 10
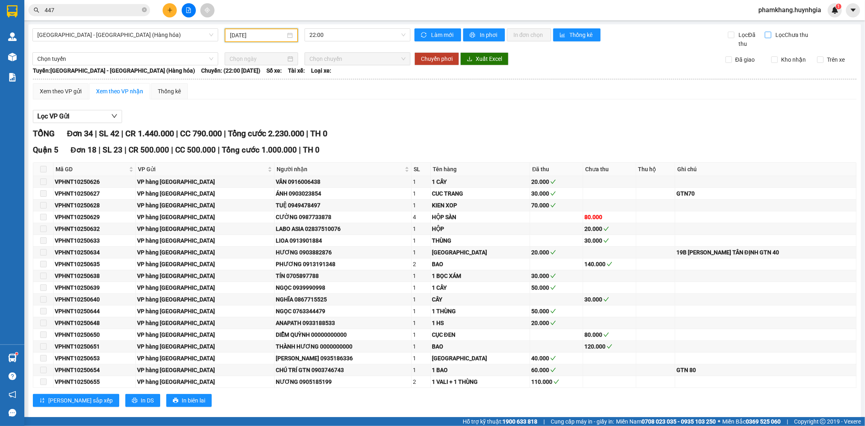
click at [765, 32] on input "Lọc Chưa thu" at bounding box center [769, 35] width 8 height 6
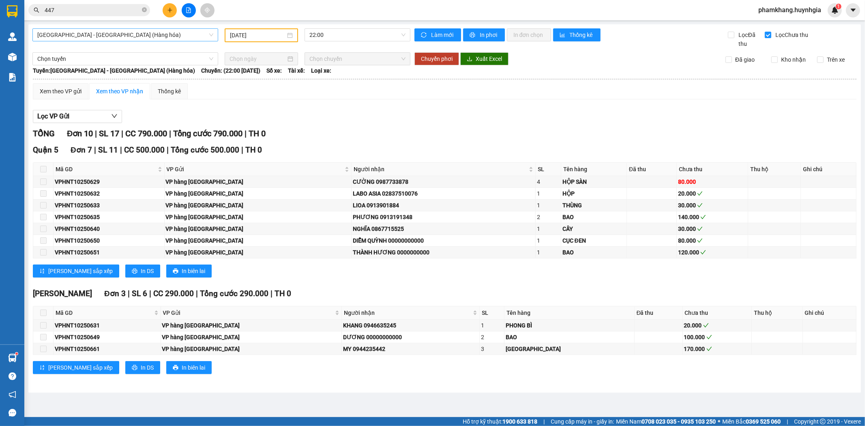
click at [77, 39] on span "[GEOGRAPHIC_DATA] - [GEOGRAPHIC_DATA] (Hàng hóa)" at bounding box center [125, 35] width 176 height 12
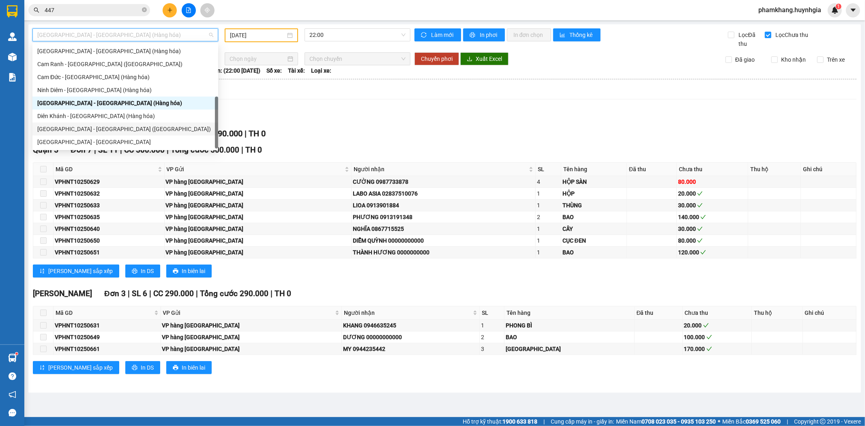
click at [80, 124] on div "[GEOGRAPHIC_DATA] - [GEOGRAPHIC_DATA] ([GEOGRAPHIC_DATA])" at bounding box center [125, 128] width 176 height 9
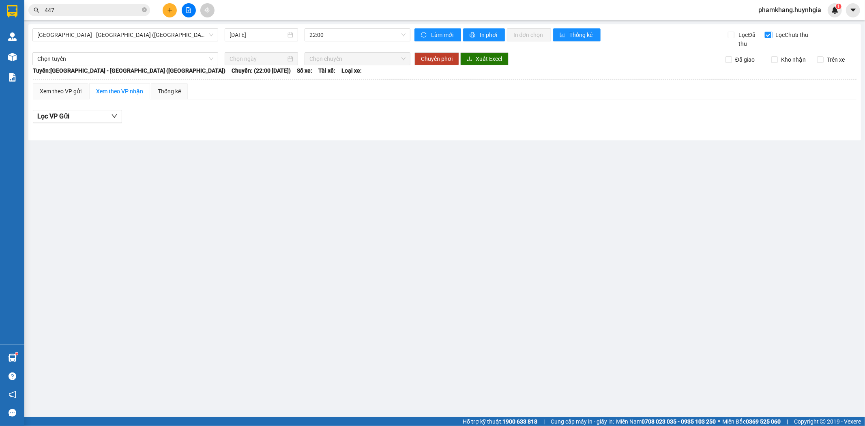
click at [768, 33] on input "Lọc Chưa thu" at bounding box center [769, 35] width 8 height 6
click at [247, 31] on input "[DATE]" at bounding box center [258, 34] width 56 height 9
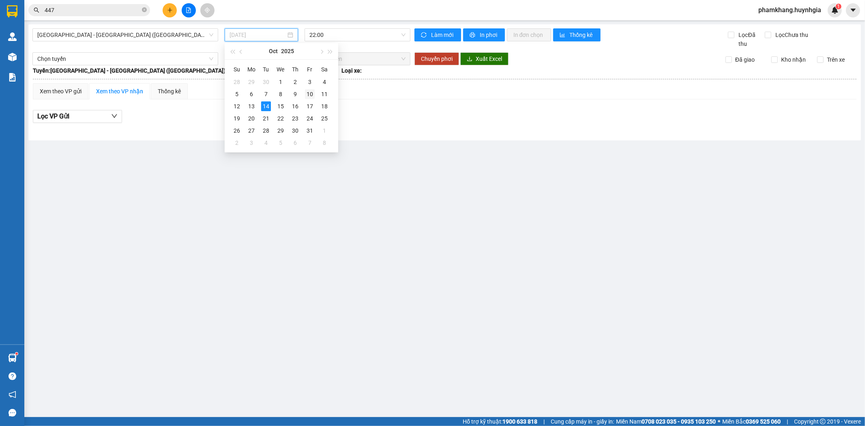
click at [313, 94] on div "10" at bounding box center [310, 94] width 10 height 10
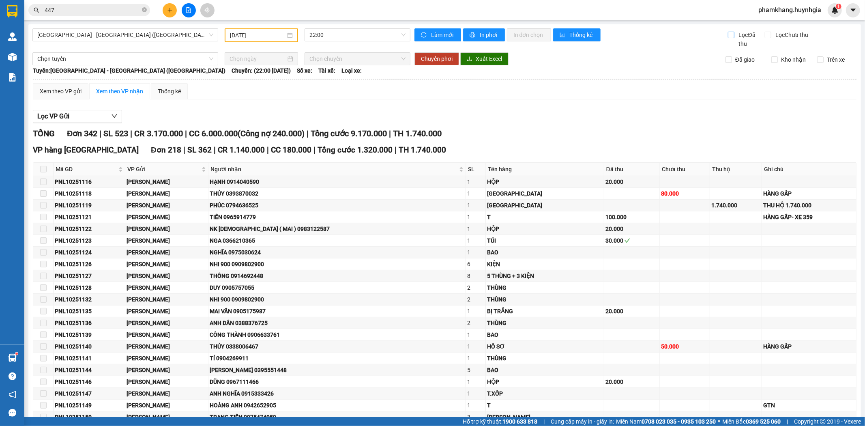
click at [736, 38] on span "Lọc Đã thu" at bounding box center [750, 39] width 29 height 18
click at [733, 38] on input "Lọc Đã thu" at bounding box center [732, 35] width 8 height 6
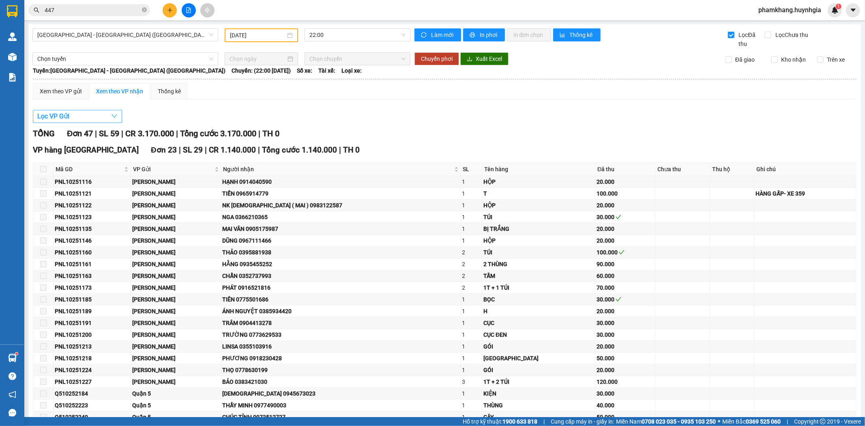
click at [114, 117] on icon "down" at bounding box center [115, 116] width 6 height 4
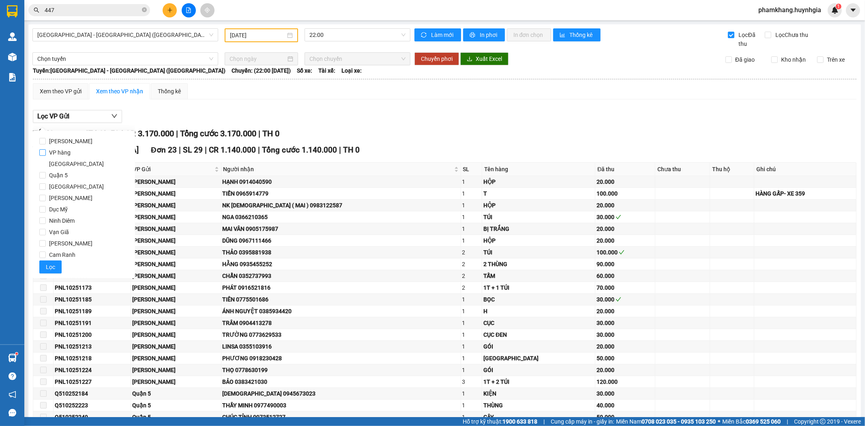
click at [80, 147] on span "VP hàng [GEOGRAPHIC_DATA]" at bounding box center [87, 158] width 83 height 23
click at [46, 149] on input "VP hàng [GEOGRAPHIC_DATA]" at bounding box center [42, 152] width 6 height 6
click at [75, 139] on span "[PERSON_NAME]" at bounding box center [71, 140] width 50 height 11
click at [46, 139] on input "[PERSON_NAME]" at bounding box center [42, 141] width 6 height 6
click at [72, 151] on span "VP hàng [GEOGRAPHIC_DATA]" at bounding box center [87, 158] width 83 height 23
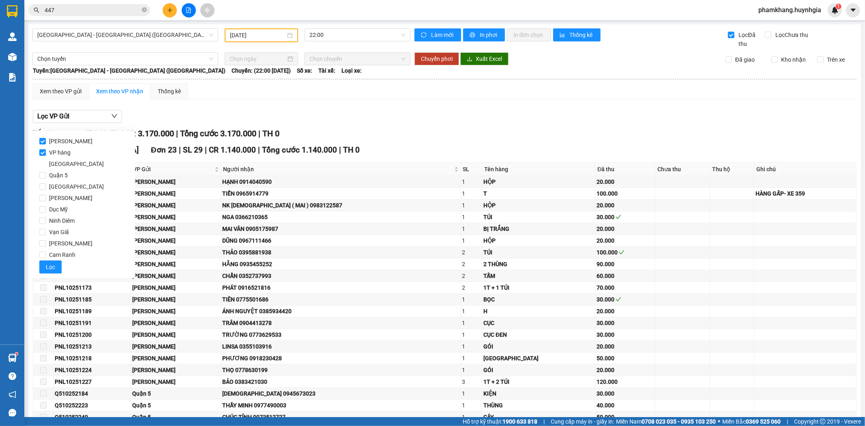
click at [46, 151] on input "VP hàng [GEOGRAPHIC_DATA]" at bounding box center [42, 152] width 6 height 6
click at [51, 262] on span "Lọc" at bounding box center [50, 266] width 9 height 9
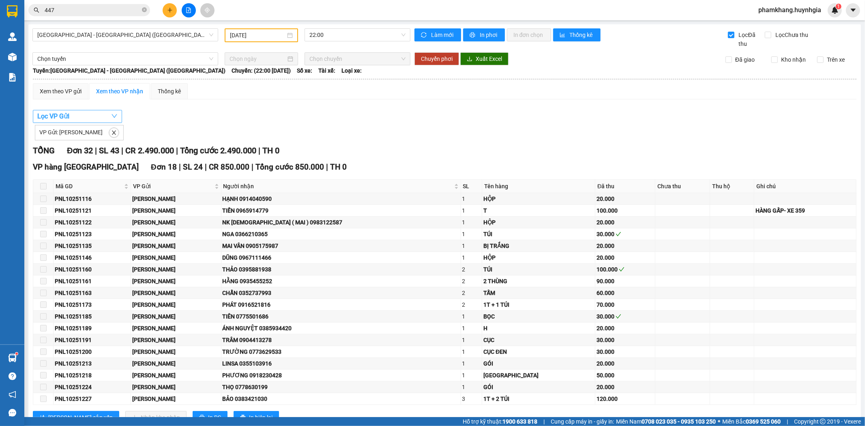
click at [89, 121] on button "Lọc VP Gửi" at bounding box center [77, 116] width 89 height 13
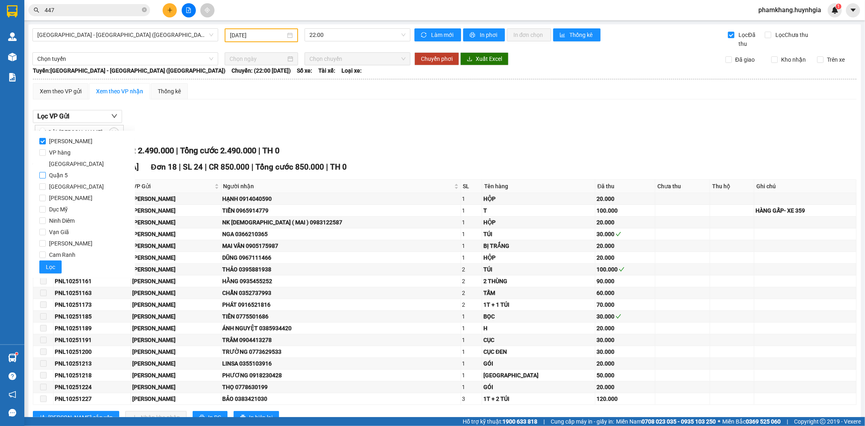
click at [54, 170] on span "Quận 5" at bounding box center [58, 175] width 25 height 11
click at [46, 172] on input "Quận 5" at bounding box center [42, 175] width 6 height 6
click at [51, 141] on span "[PERSON_NAME]" at bounding box center [71, 140] width 50 height 11
click at [46, 141] on input "[PERSON_NAME]" at bounding box center [42, 141] width 6 height 6
click at [49, 262] on span "Lọc" at bounding box center [50, 266] width 9 height 9
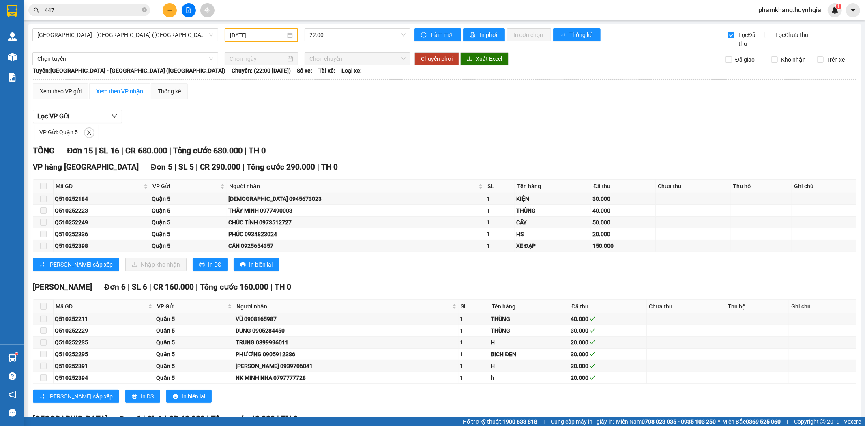
click at [261, 32] on input "[DATE]" at bounding box center [258, 35] width 56 height 9
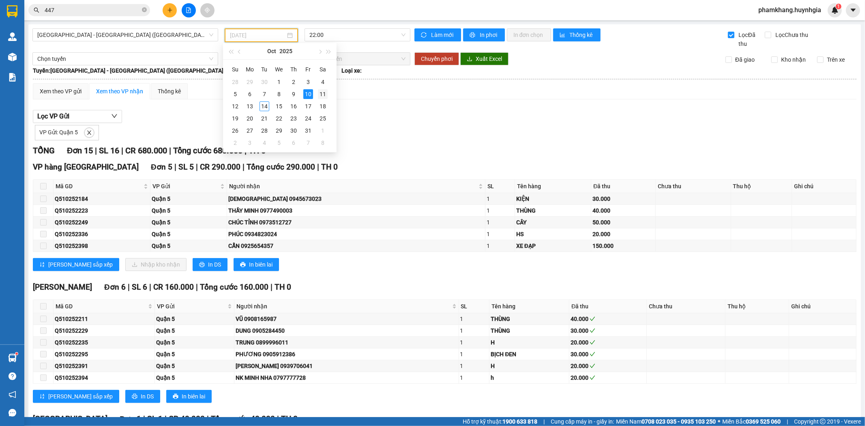
click at [318, 92] on div "11" at bounding box center [323, 94] width 10 height 10
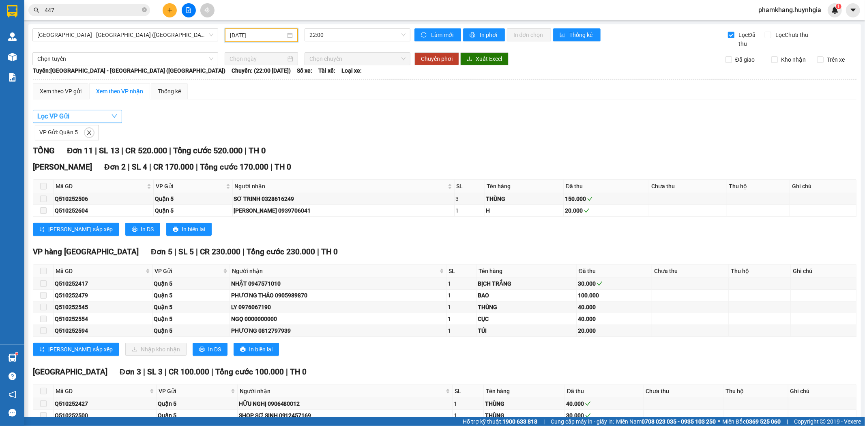
click at [79, 114] on button "Lọc VP Gửi" at bounding box center [77, 116] width 89 height 13
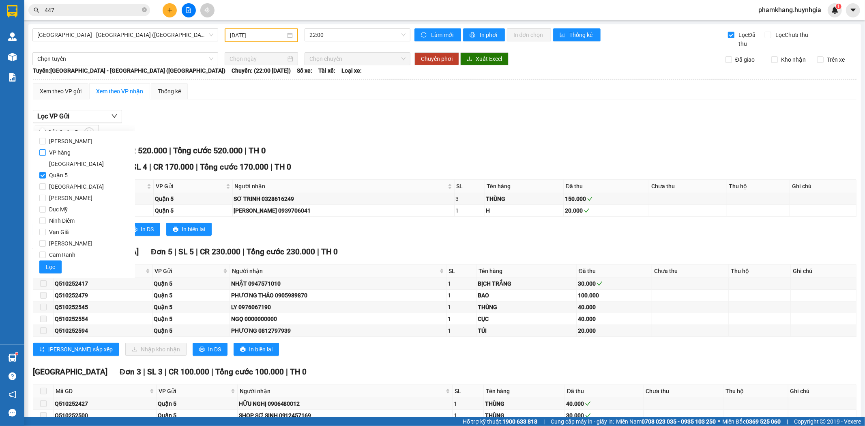
click at [63, 146] on span "[PERSON_NAME]" at bounding box center [71, 140] width 50 height 11
click at [46, 144] on input "[PERSON_NAME]" at bounding box center [42, 141] width 6 height 6
click at [54, 170] on span "Quận 5" at bounding box center [58, 175] width 25 height 11
click at [46, 172] on input "Quận 5" at bounding box center [42, 175] width 6 height 6
click at [45, 260] on button "Lọc" at bounding box center [50, 266] width 22 height 13
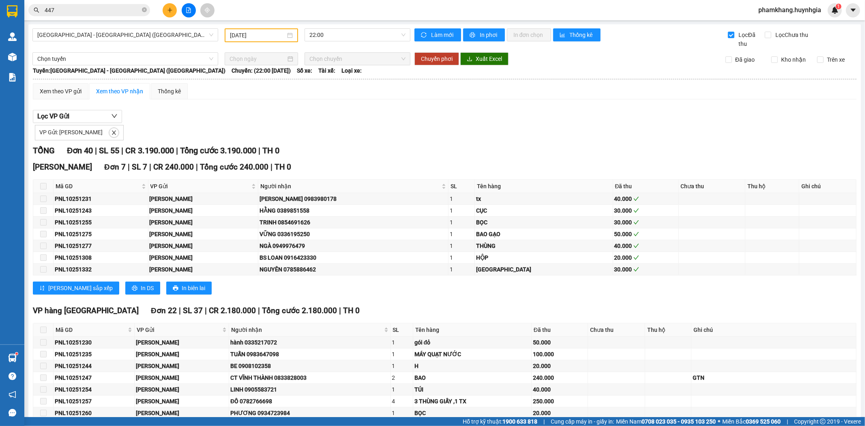
click at [406, 130] on div "VP Gửi: [PERSON_NAME]" at bounding box center [445, 131] width 824 height 17
drag, startPoint x: 109, startPoint y: 125, endPoint x: 110, endPoint y: 131, distance: 6.5
click at [110, 131] on div "VP Gửi: [PERSON_NAME]" at bounding box center [79, 132] width 89 height 15
click at [111, 134] on icon "close" at bounding box center [114, 133] width 6 height 6
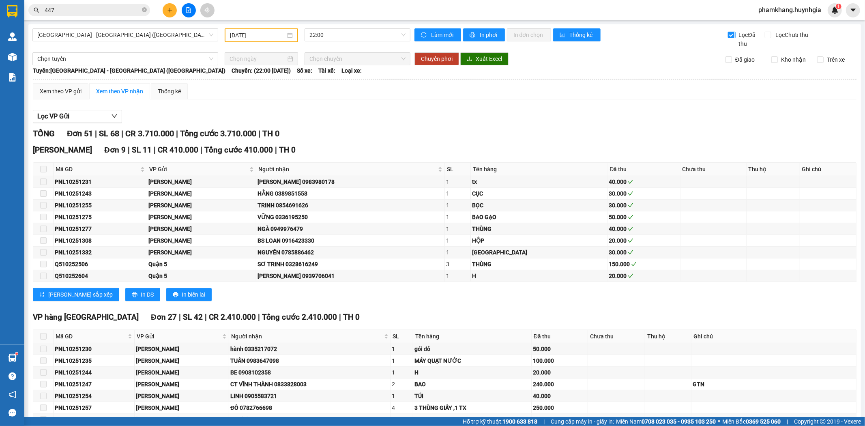
click at [728, 35] on input "Lọc Đã thu" at bounding box center [732, 35] width 8 height 6
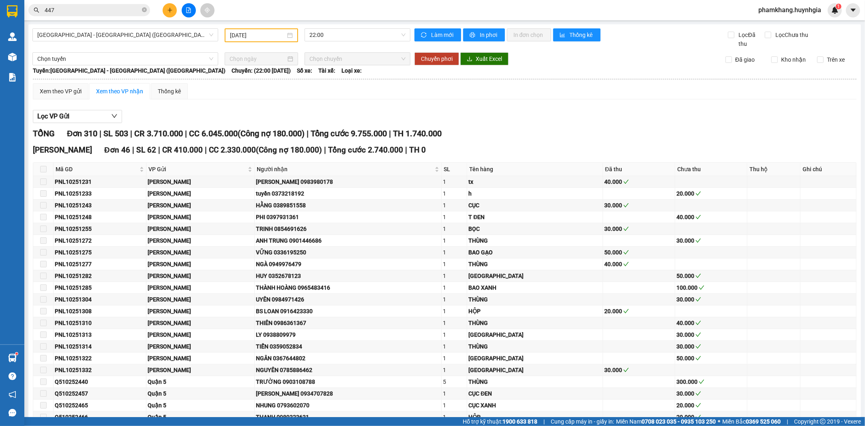
click at [612, 121] on div "Lọc VP Gửi" at bounding box center [445, 116] width 824 height 13
click at [359, 129] on span "Tổng cước 9.755.000" at bounding box center [349, 134] width 76 height 10
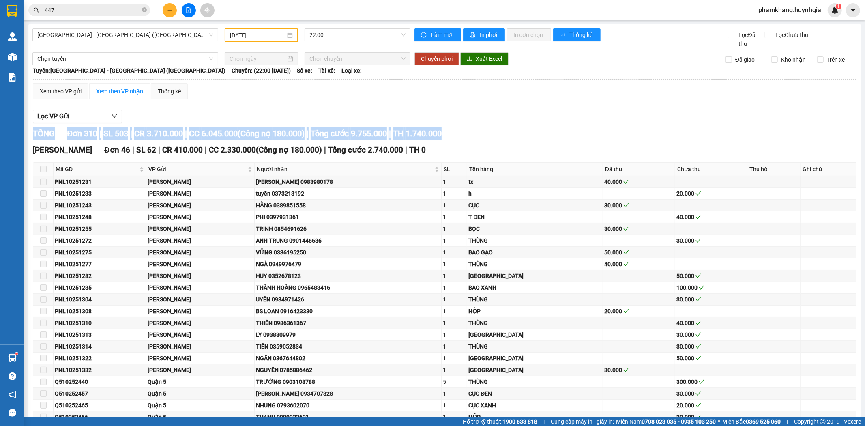
click at [359, 129] on span "Tổng cước 9.755.000" at bounding box center [349, 134] width 76 height 10
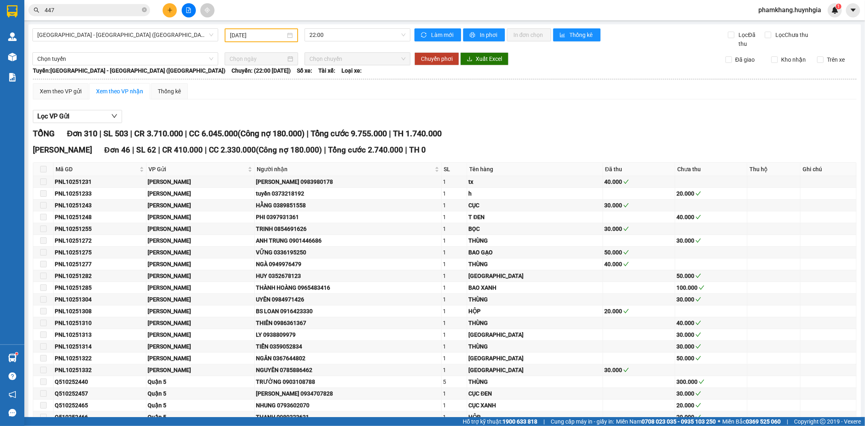
click at [557, 156] on div "Cam Đức Đơn 46 | SL 62 | CR 410.000 | CC 2.330.000 ( Công nợ 180.000 ) | Tổng c…" at bounding box center [445, 150] width 824 height 12
click at [554, 156] on div "Cam Đức Đơn 46 | SL 62 | CR 410.000 | CC 2.330.000 ( Công nợ 180.000 ) | Tổng c…" at bounding box center [445, 150] width 824 height 12
click at [551, 156] on div "Cam Đức Đơn 46 | SL 62 | CR 410.000 | CC 2.330.000 ( Công nợ 180.000 ) | Tổng c…" at bounding box center [445, 150] width 824 height 12
click at [549, 156] on div "Cam Đức Đơn 46 | SL 62 | CR 410.000 | CC 2.330.000 ( Công nợ 180.000 ) | Tổng c…" at bounding box center [445, 150] width 824 height 12
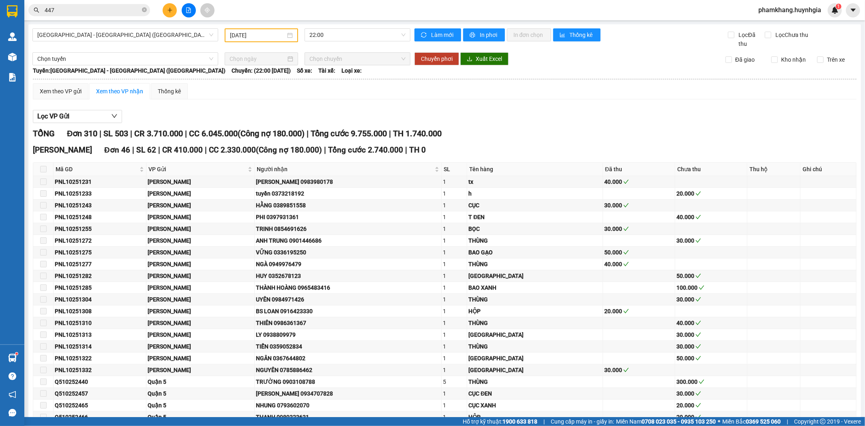
click at [565, 131] on div "TỔNG Đơn 310 | SL 503 | CR 3.710.000 | CC 6.045.000 ( Công nợ 180.000 ) | Tổng …" at bounding box center [445, 133] width 824 height 13
